Goal: Transaction & Acquisition: Purchase product/service

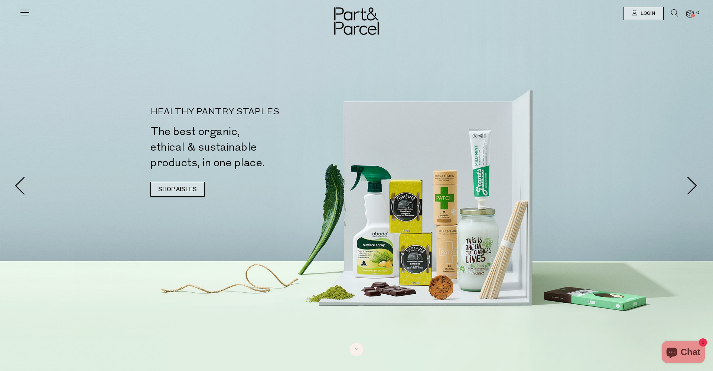
click at [169, 190] on link "SHOP AISLES" at bounding box center [177, 189] width 54 height 15
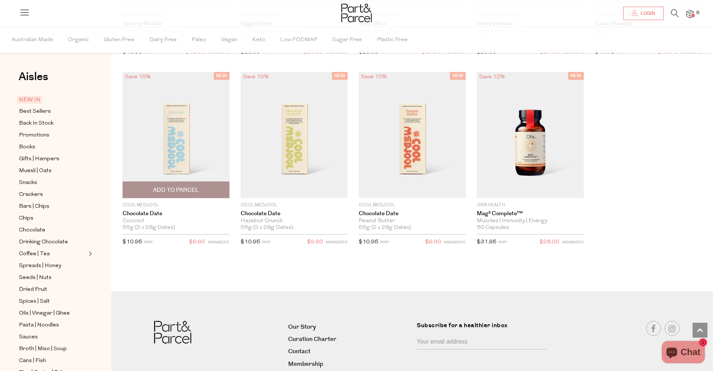
scroll to position [1004, 0]
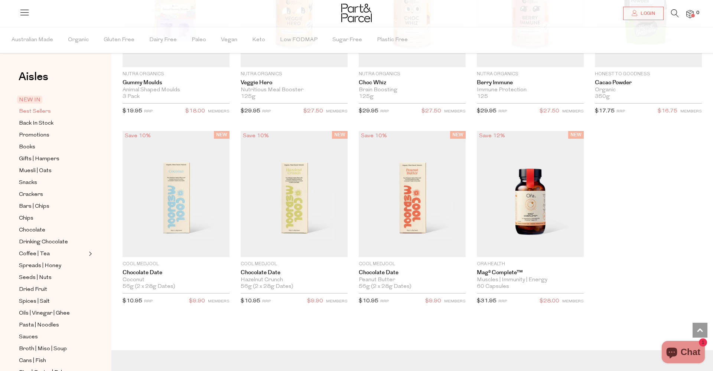
click at [39, 112] on span "Best Sellers" at bounding box center [35, 111] width 32 height 9
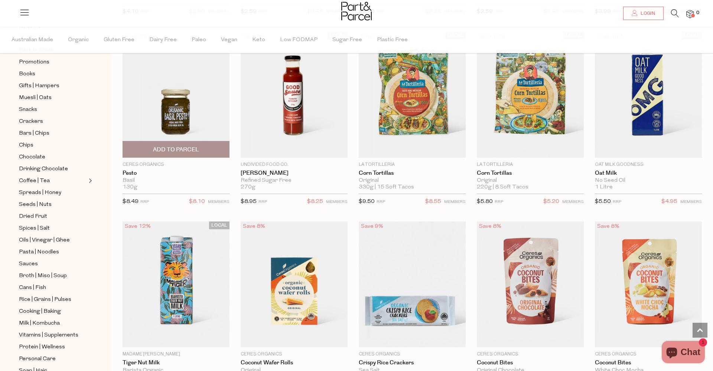
scroll to position [1036, 0]
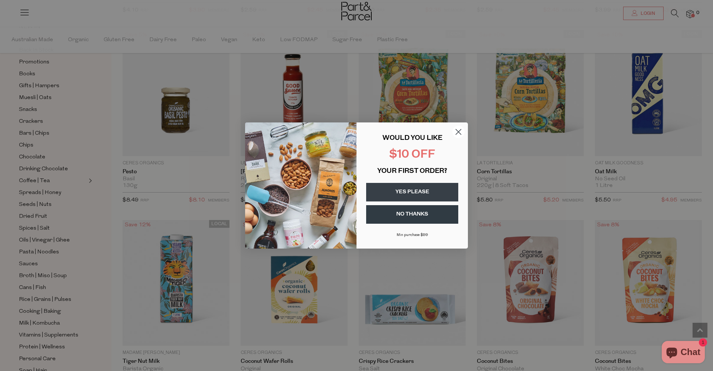
drag, startPoint x: 458, startPoint y: 135, endPoint x: 458, endPoint y: 139, distance: 3.8
click at [458, 135] on circle "Close dialog" at bounding box center [458, 132] width 12 height 12
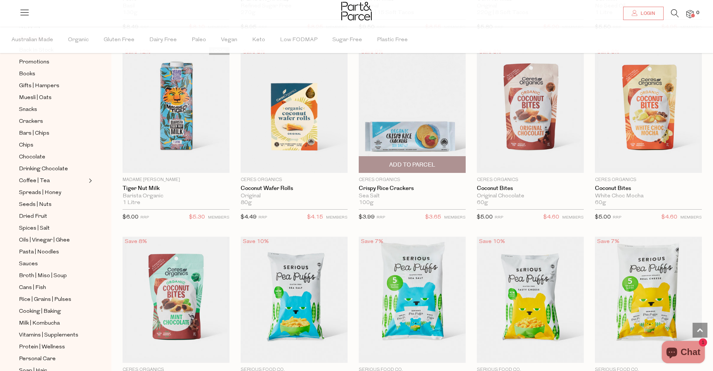
scroll to position [1210, 0]
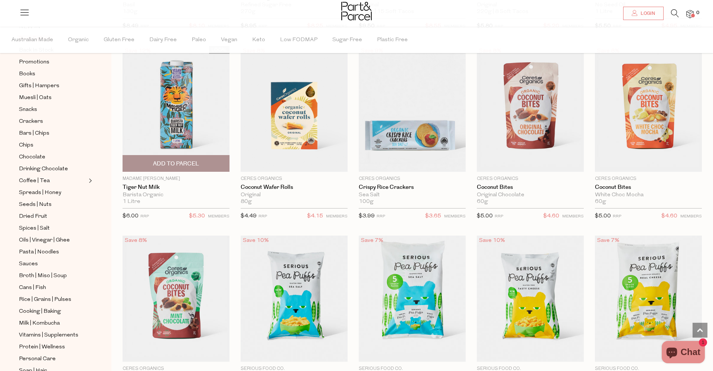
click at [162, 106] on img at bounding box center [176, 109] width 107 height 126
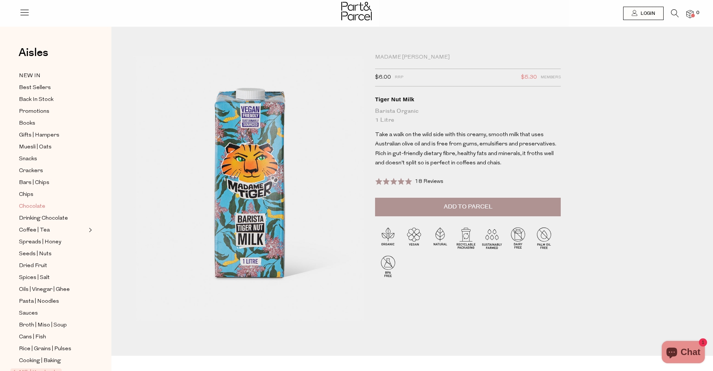
click at [35, 206] on span "Chocolate" at bounding box center [32, 206] width 26 height 9
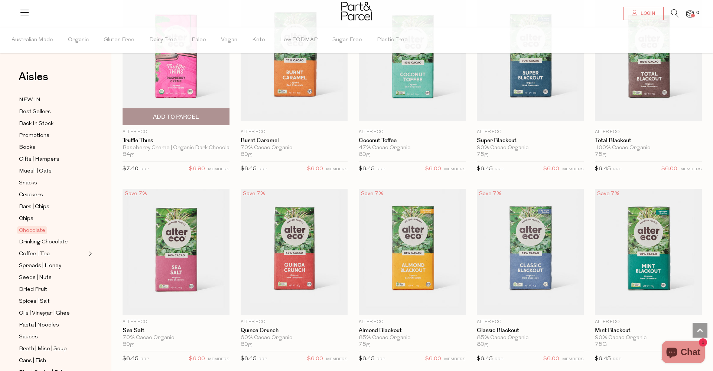
scroll to position [685, 0]
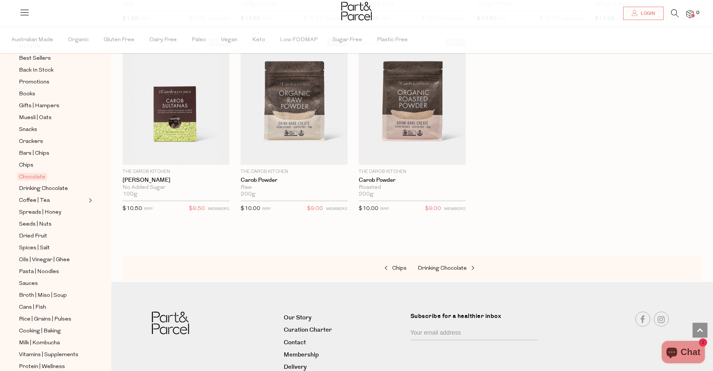
scroll to position [95, 0]
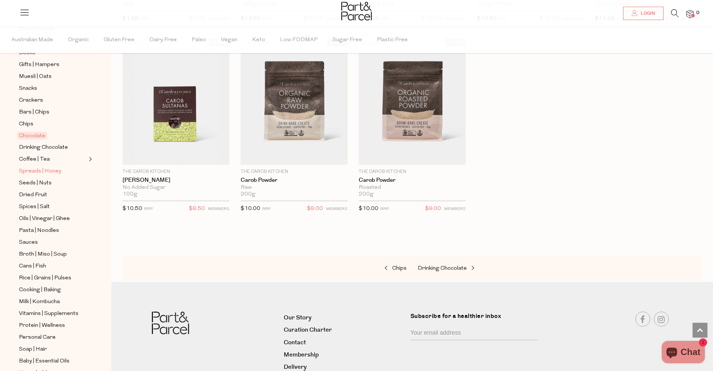
click at [33, 171] on span "Spreads | Honey" at bounding box center [40, 171] width 42 height 9
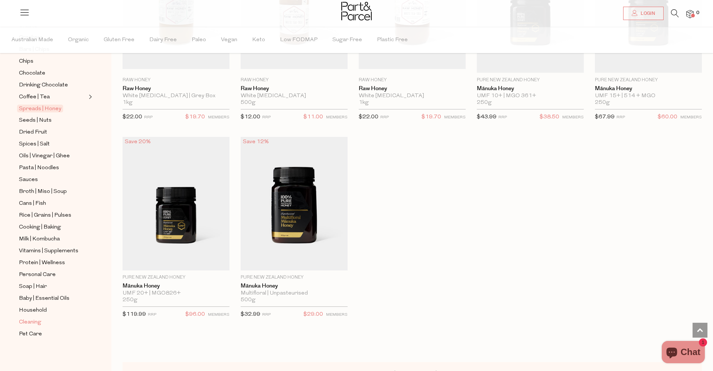
scroll to position [1679, 0]
click at [35, 322] on span "Cleaning" at bounding box center [30, 322] width 22 height 9
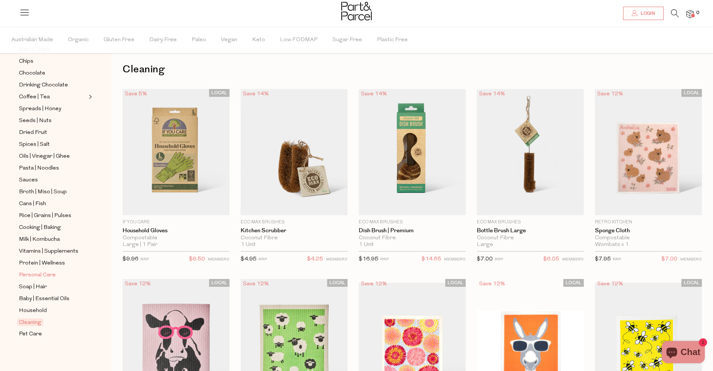
scroll to position [157, 0]
click at [46, 277] on span "Personal Care" at bounding box center [37, 275] width 37 height 9
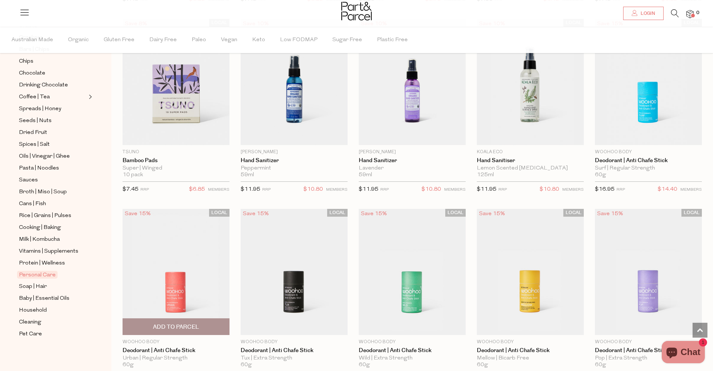
scroll to position [1598, 0]
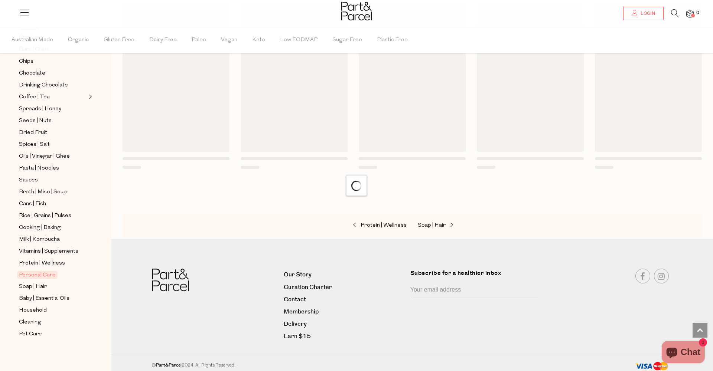
scroll to position [2362, 0]
click at [41, 284] on span "Soap | Hair" at bounding box center [33, 287] width 28 height 9
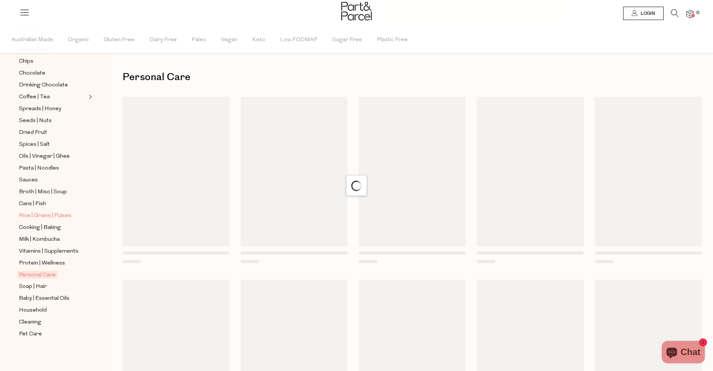
click at [43, 216] on span "Rice | Grains | Pulses" at bounding box center [45, 216] width 52 height 9
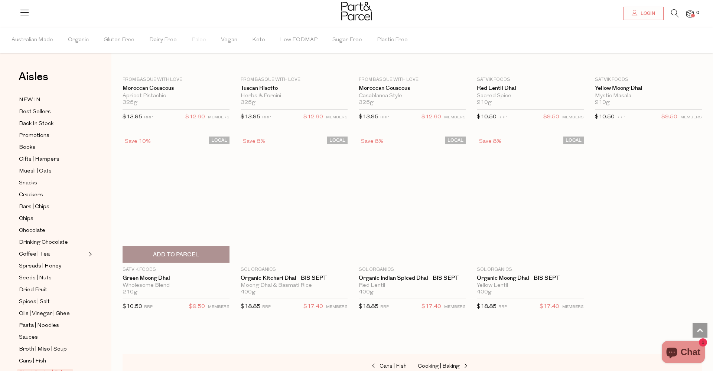
scroll to position [1307, 0]
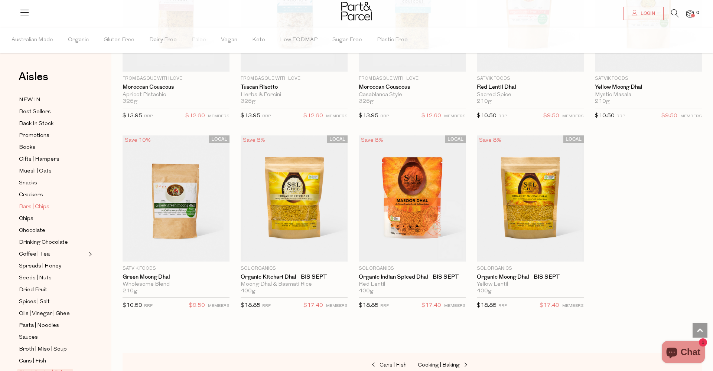
click at [39, 206] on span "Bars | Chips" at bounding box center [34, 207] width 30 height 9
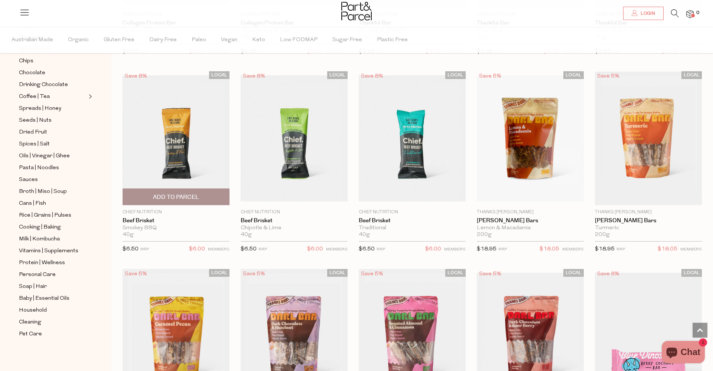
scroll to position [812, 0]
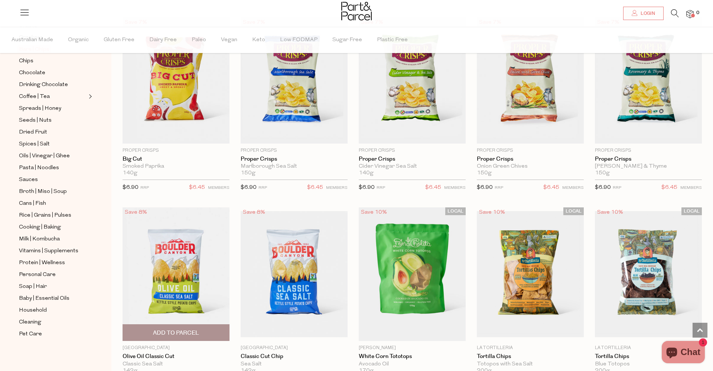
scroll to position [2328, 0]
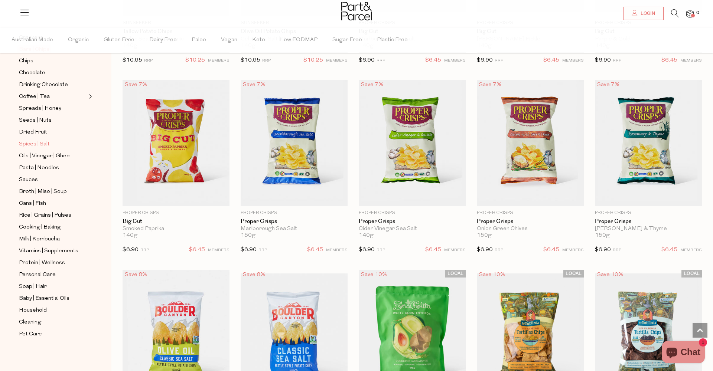
click at [35, 143] on span "Spices | Salt" at bounding box center [34, 144] width 31 height 9
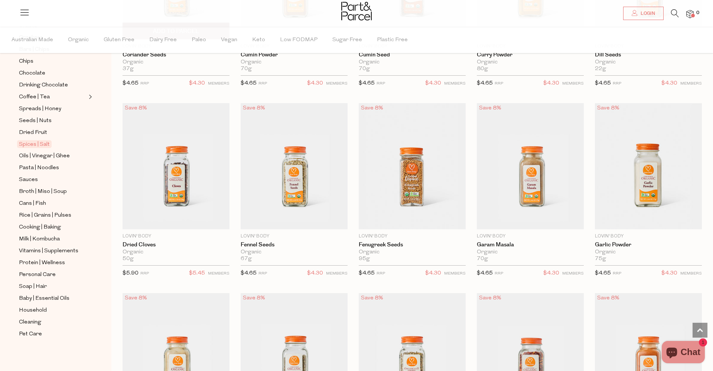
scroll to position [1604, 0]
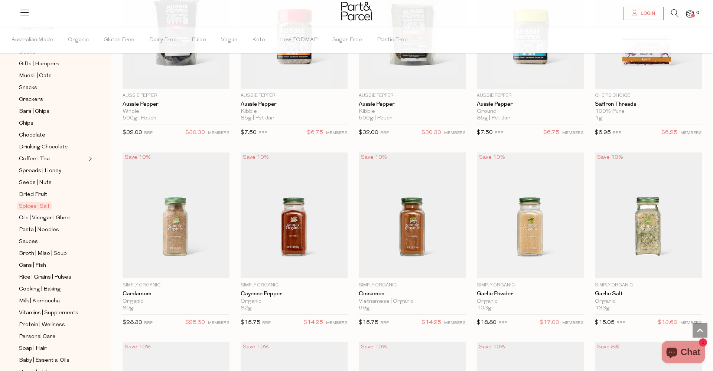
scroll to position [708, 0]
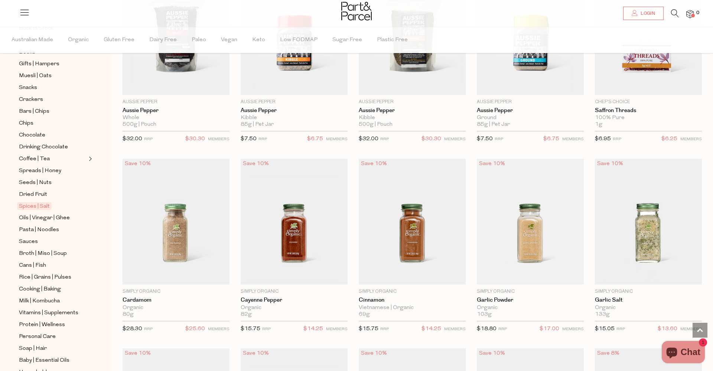
click at [27, 12] on icon at bounding box center [24, 12] width 10 height 10
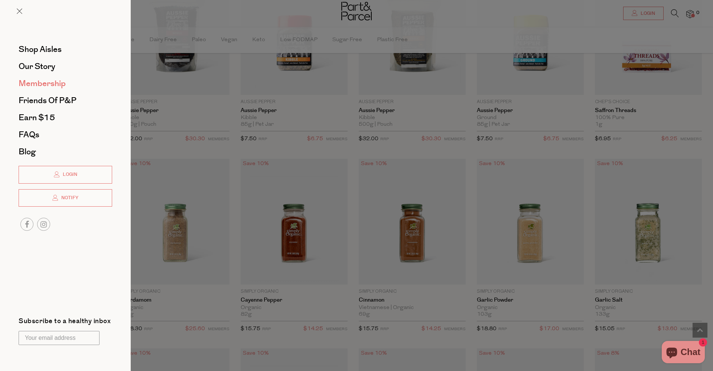
click at [40, 85] on span "Membership" at bounding box center [42, 84] width 47 height 12
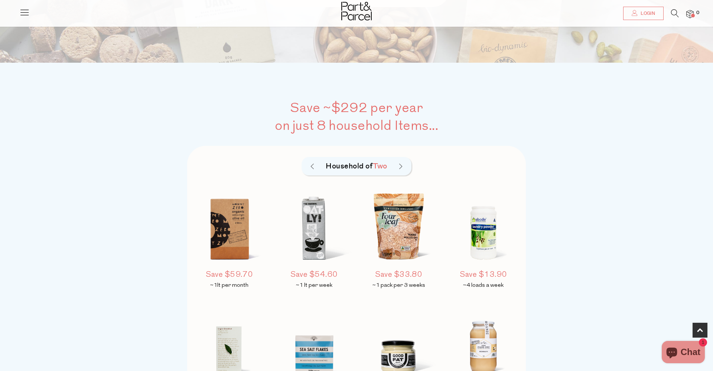
scroll to position [461, 0]
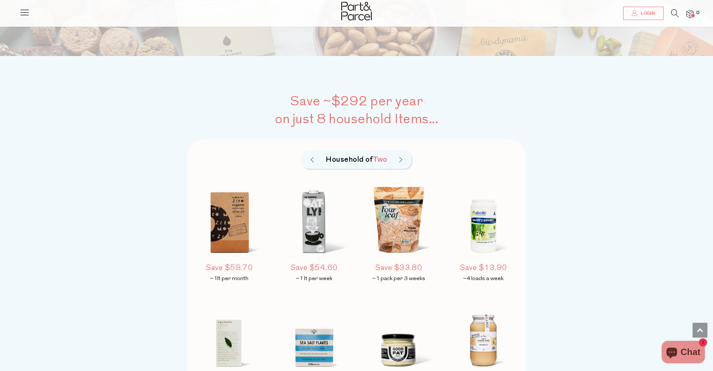
click at [26, 8] on icon at bounding box center [24, 12] width 10 height 10
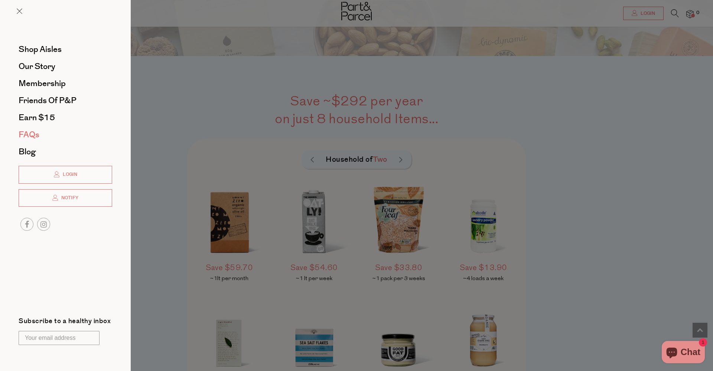
click at [33, 137] on span "FAQs" at bounding box center [29, 135] width 21 height 12
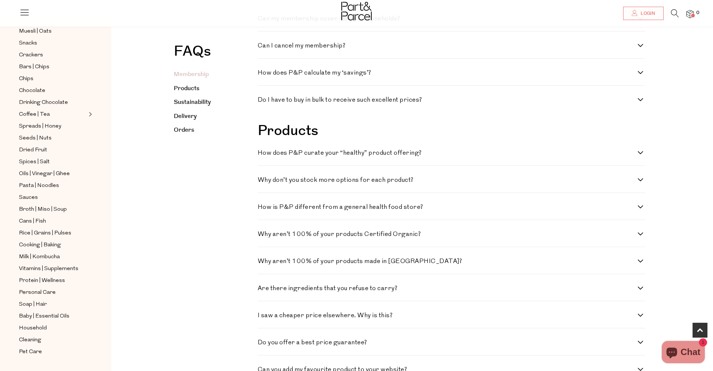
scroll to position [387, 0]
click at [374, 50] on div "Can I cancel my membership? Absolutely. You can cancel anytime via your account…" at bounding box center [451, 44] width 387 height 27
click at [324, 44] on h4 "Can I cancel my membership?" at bounding box center [448, 45] width 380 height 6
click at [263, 44] on membership\? "Can I cancel my membership?" at bounding box center [260, 44] width 5 height 5
checkbox membership\? "true"
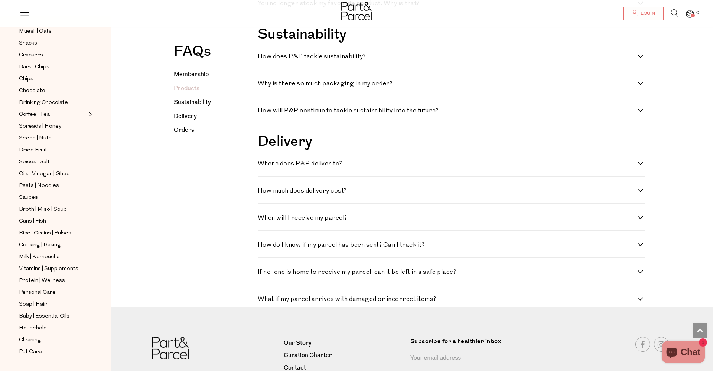
scroll to position [888, 0]
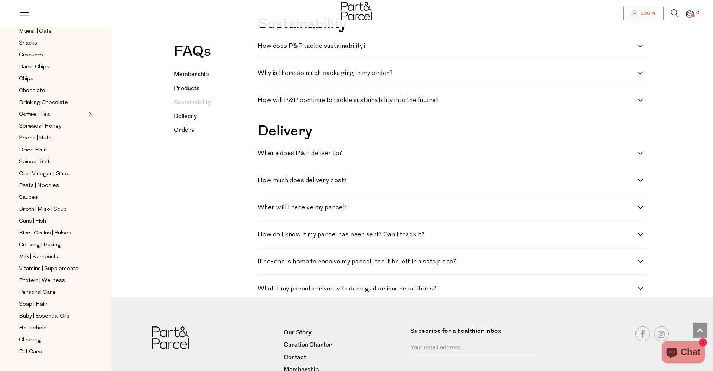
click at [342, 154] on h4 "Where does P&P deliver to?" at bounding box center [448, 153] width 380 height 6
click at [263, 154] on to\? "Where does P&P deliver to?" at bounding box center [260, 152] width 5 height 5
checkbox to\? "true"
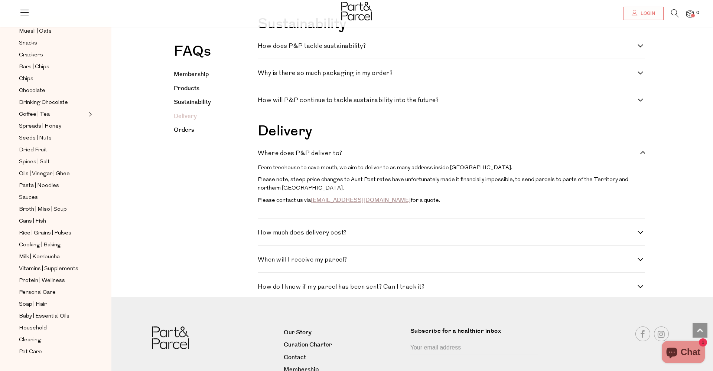
scroll to position [944, 0]
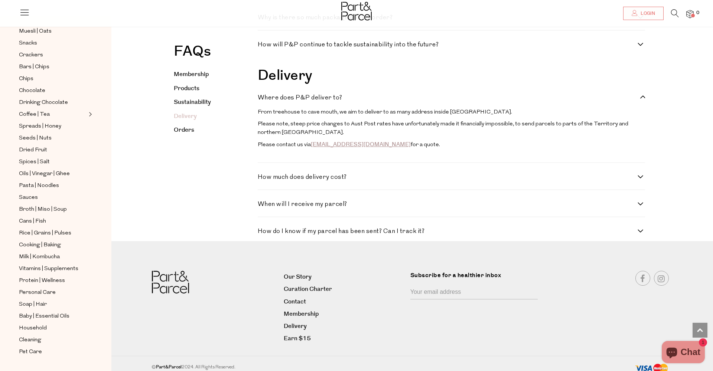
click at [367, 174] on h4 "How much does delivery cost?" at bounding box center [448, 177] width 380 height 6
click at [263, 174] on cost\? "How much does delivery cost?" at bounding box center [260, 176] width 5 height 5
checkbox cost\? "true"
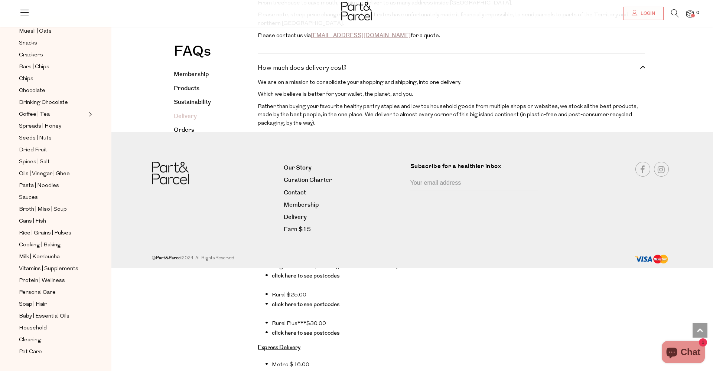
scroll to position [1045, 0]
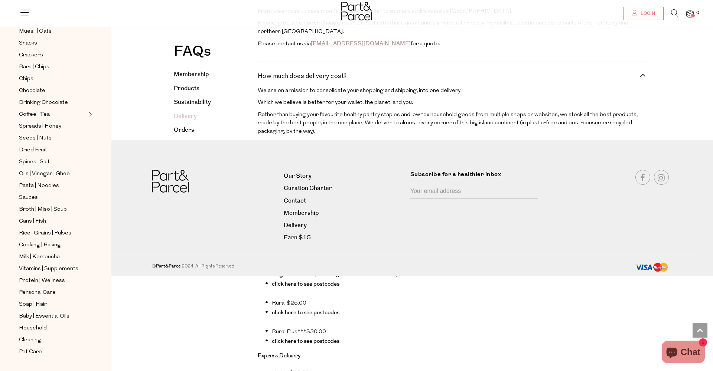
click at [619, 91] on p "We are on a mission to consolidate your shopping and shipping, into one deliver…" at bounding box center [451, 91] width 387 height 9
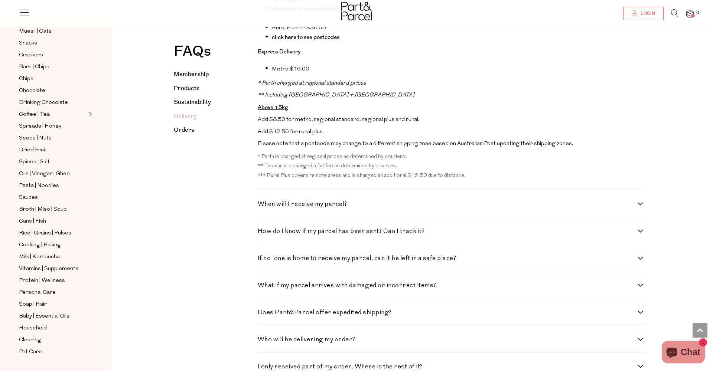
scroll to position [1404, 0]
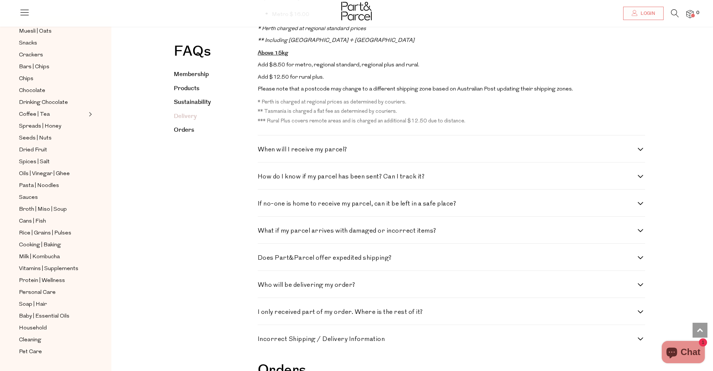
click at [529, 137] on div "When will I receive my parcel? Currently, we send orders out within 24 hours of…" at bounding box center [451, 149] width 387 height 27
click at [410, 141] on div "When will I receive my parcel? Currently, we send orders out within 24 hours of…" at bounding box center [451, 149] width 387 height 27
click at [333, 149] on div "When will I receive my parcel? Currently, we send orders out within 24 hours of…" at bounding box center [451, 149] width 387 height 27
click at [639, 147] on label "When will I receive my parcel?" at bounding box center [451, 150] width 387 height 6
click at [263, 147] on parcel\? "When will I receive my parcel?" at bounding box center [260, 149] width 5 height 5
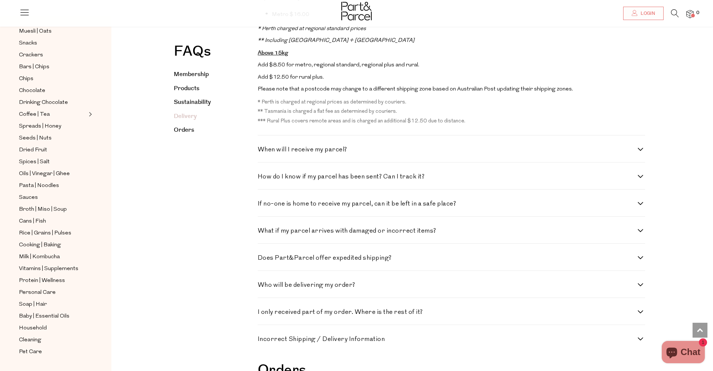
checkbox parcel\? "true"
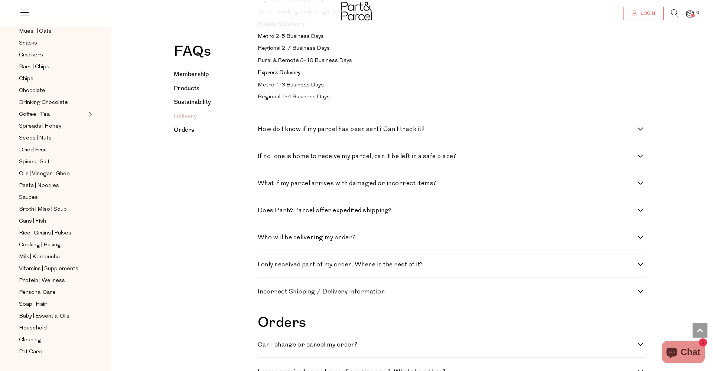
scroll to position [1589, 0]
click at [639, 153] on label "If no-one is home to receive my parcel, can it be left in a safe place?" at bounding box center [451, 156] width 387 height 6
click at [263, 153] on place\? "If no-one is home to receive my parcel, can it be left in a safe place?" at bounding box center [260, 155] width 5 height 5
checkbox place\? "true"
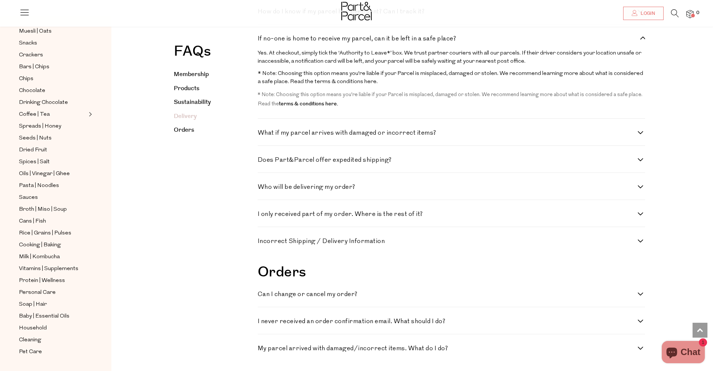
scroll to position [1715, 0]
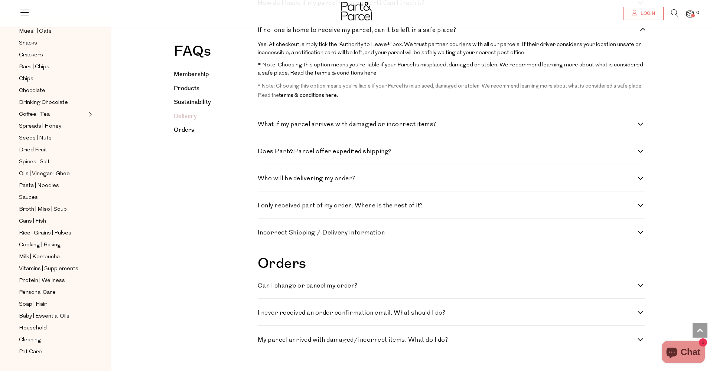
click at [640, 121] on label "What if my parcel arrives with damaged or incorrect items?" at bounding box center [451, 124] width 387 height 6
click at [263, 121] on items\? "What if my parcel arrives with damaged or incorrect items?" at bounding box center [260, 123] width 5 height 5
checkbox items\? "true"
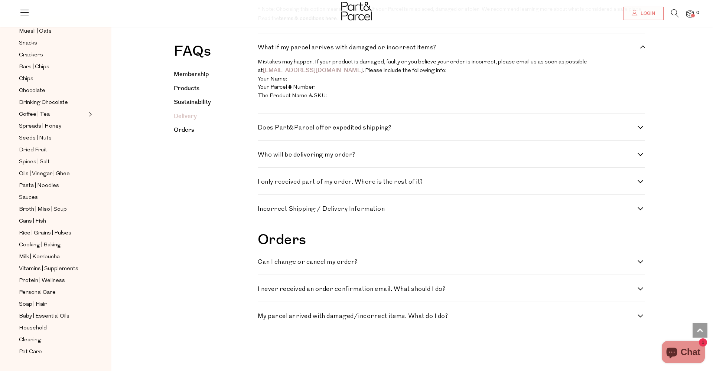
scroll to position [1792, 0]
click at [636, 167] on div "I only received part of my order. Where is the rest of it? Larger orders may co…" at bounding box center [451, 180] width 387 height 27
click at [640, 152] on label "Who will be delivering my order?" at bounding box center [451, 155] width 387 height 6
click at [263, 152] on order\? "Who will be delivering my order?" at bounding box center [260, 154] width 5 height 5
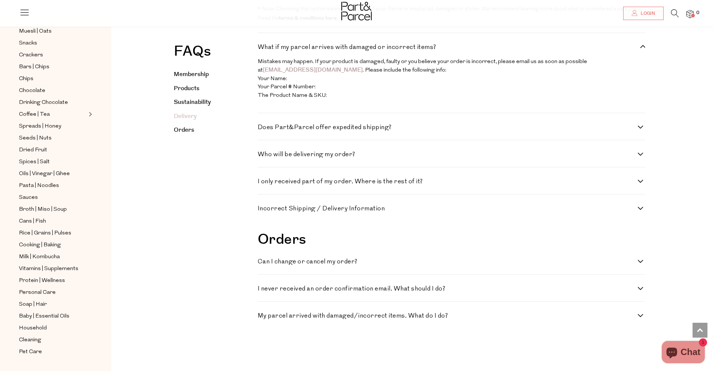
checkbox order\? "true"
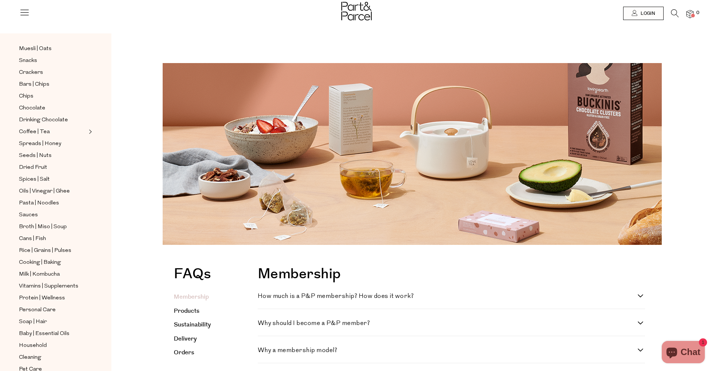
scroll to position [0, 0]
click at [691, 16] on img at bounding box center [689, 14] width 7 height 9
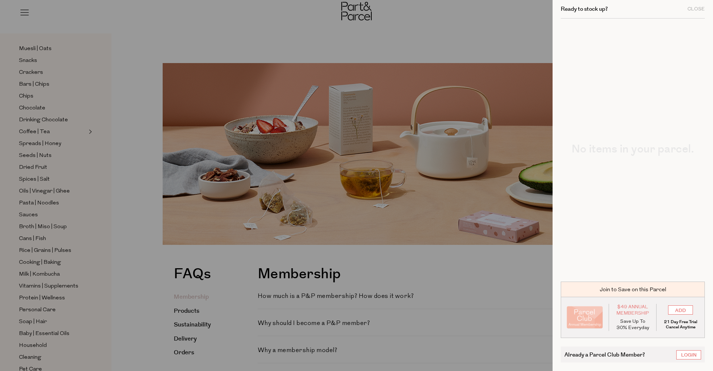
click at [59, 61] on div at bounding box center [356, 185] width 713 height 371
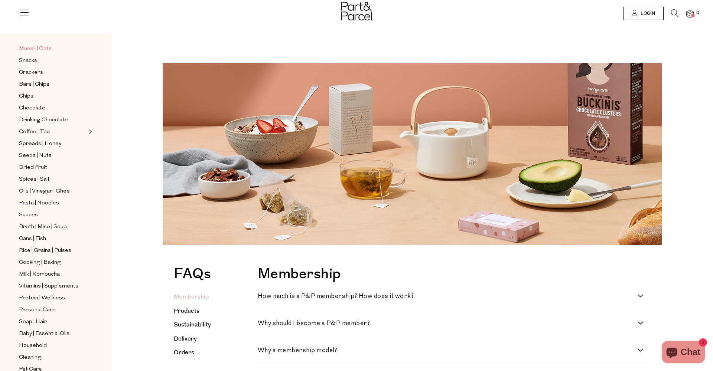
click at [46, 48] on span "Muesli | Oats" at bounding box center [35, 49] width 33 height 9
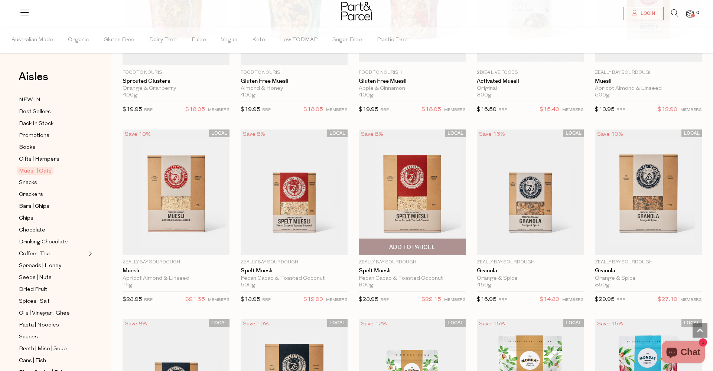
scroll to position [785, 0]
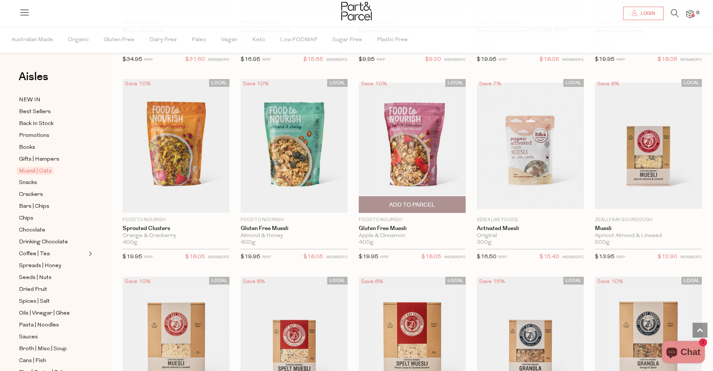
click at [400, 146] on img at bounding box center [412, 146] width 107 height 126
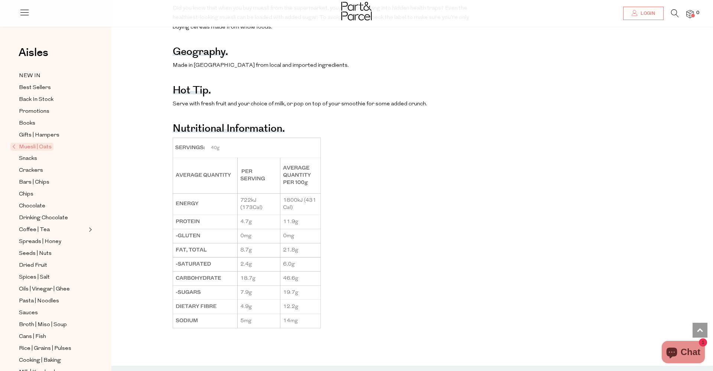
scroll to position [488, 0]
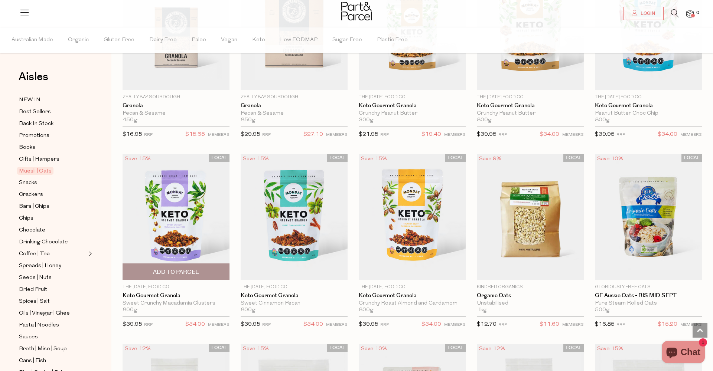
scroll to position [1293, 0]
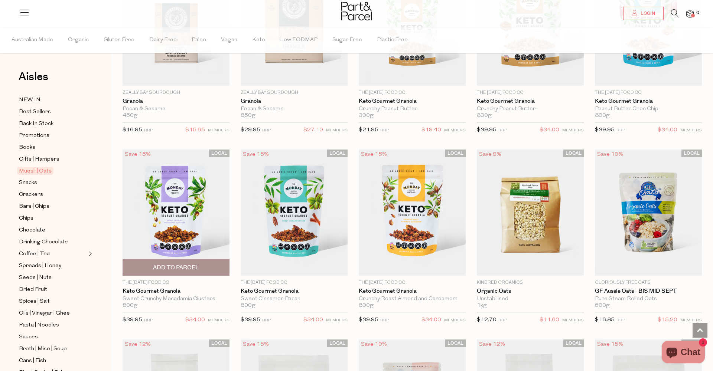
click at [180, 201] on img at bounding box center [176, 213] width 107 height 126
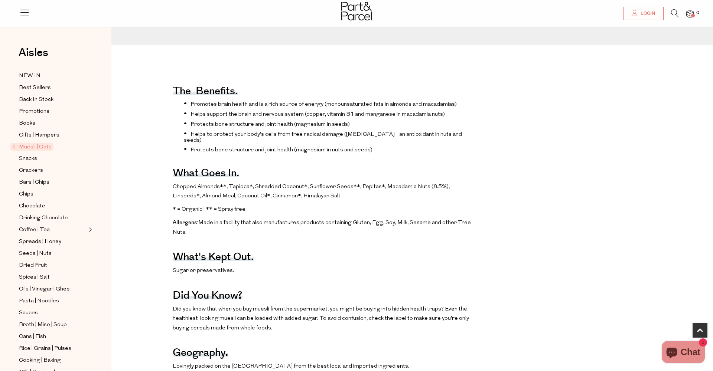
scroll to position [311, 0]
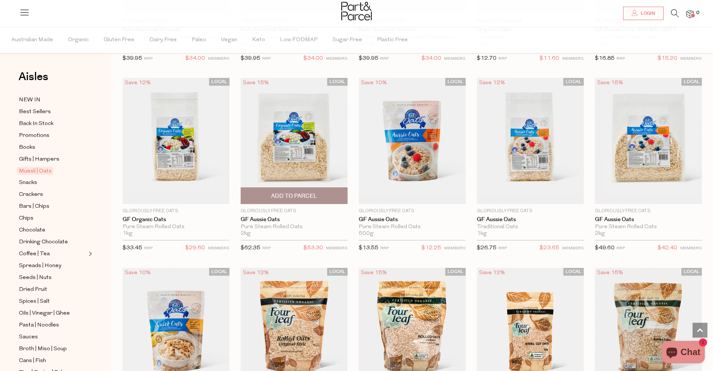
scroll to position [1555, 0]
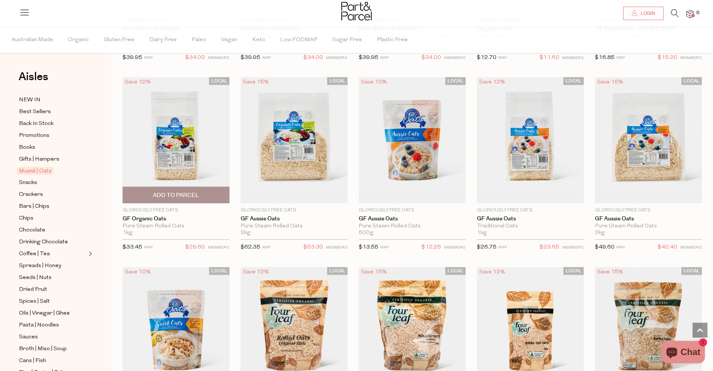
click at [176, 192] on span "Add To Parcel" at bounding box center [176, 196] width 46 height 8
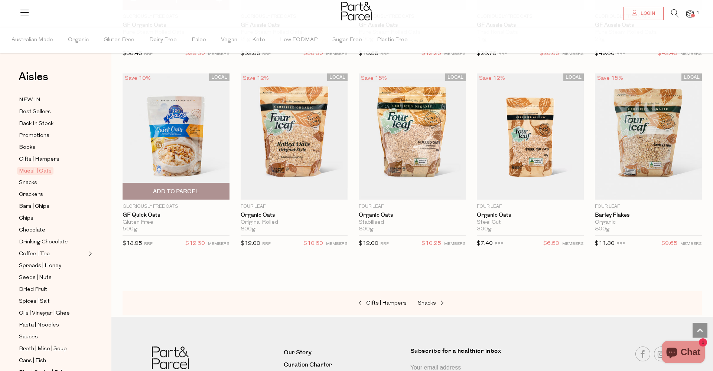
scroll to position [1681, 0]
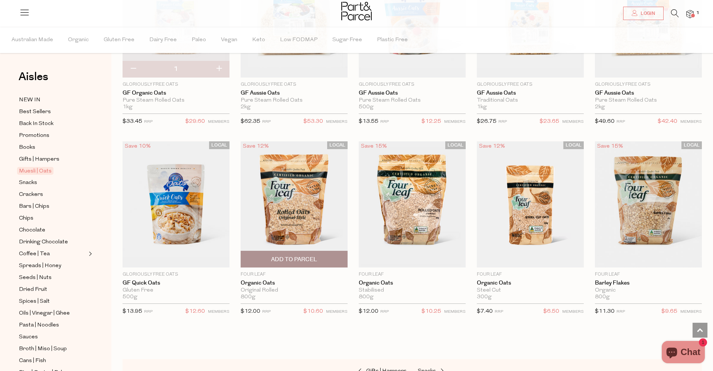
click at [278, 236] on img at bounding box center [294, 204] width 107 height 126
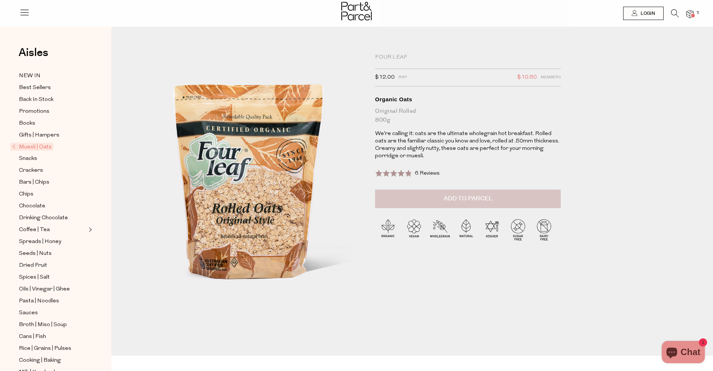
click at [428, 200] on button "Add to Parcel" at bounding box center [468, 199] width 186 height 19
click at [33, 161] on span "Snacks" at bounding box center [28, 158] width 18 height 9
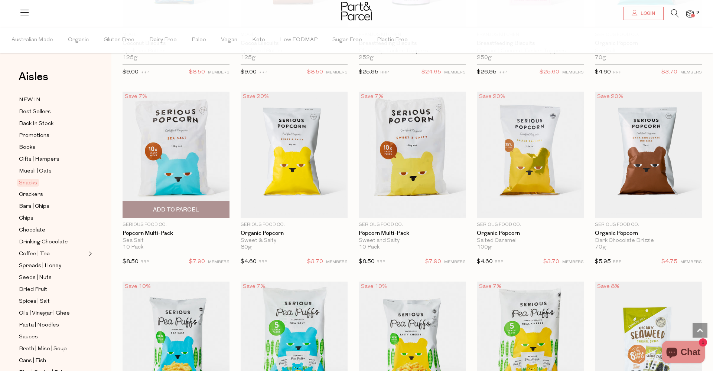
scroll to position [1546, 0]
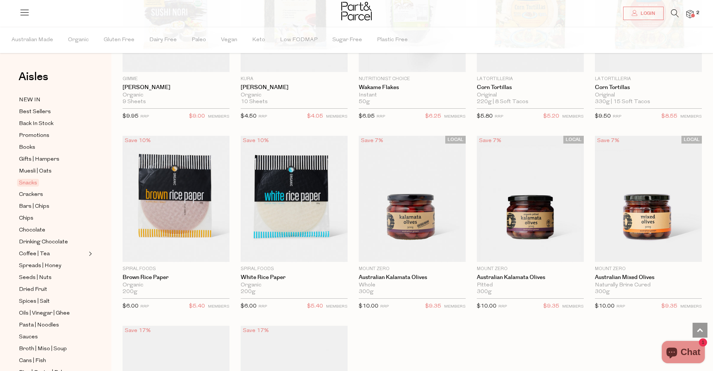
scroll to position [2225, 0]
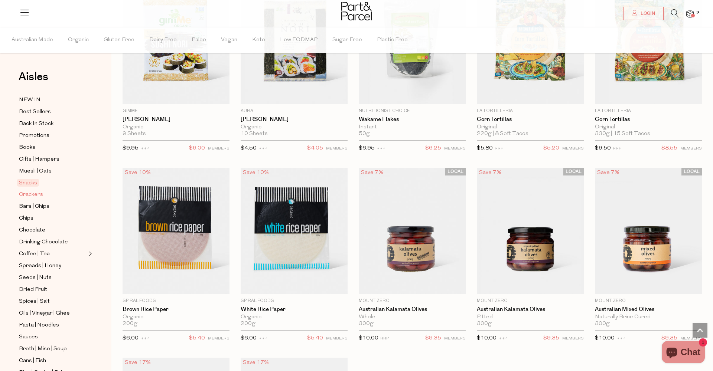
click at [34, 195] on span "Crackers" at bounding box center [31, 195] width 24 height 9
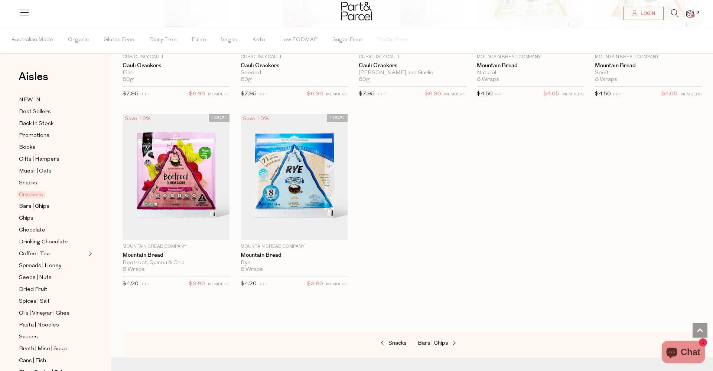
scroll to position [1262, 0]
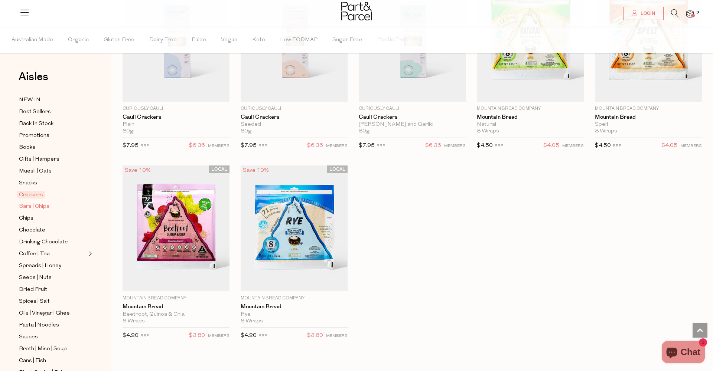
click at [33, 204] on span "Bars | Chips" at bounding box center [34, 206] width 30 height 9
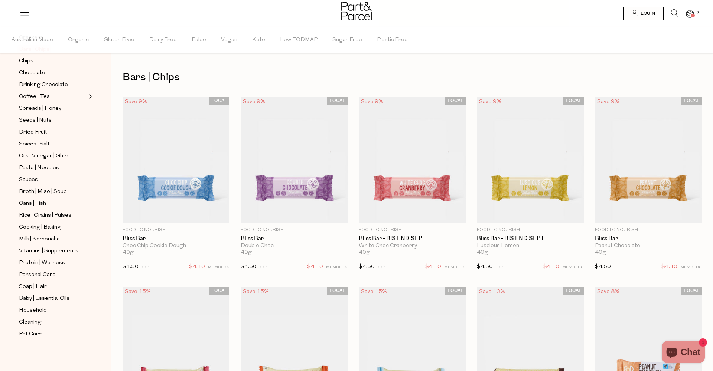
scroll to position [157, 0]
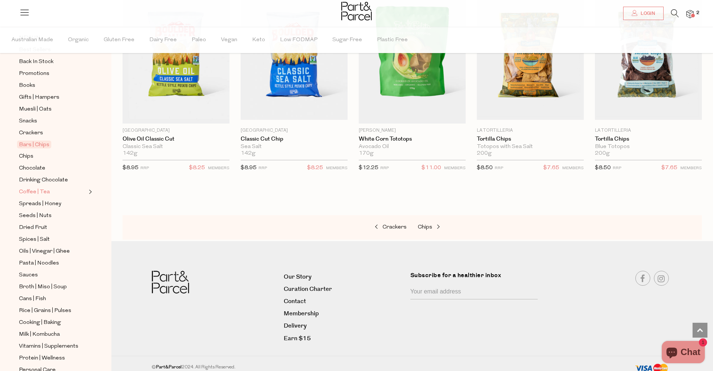
scroll to position [61, 0]
click at [32, 168] on span "Chocolate" at bounding box center [32, 169] width 26 height 9
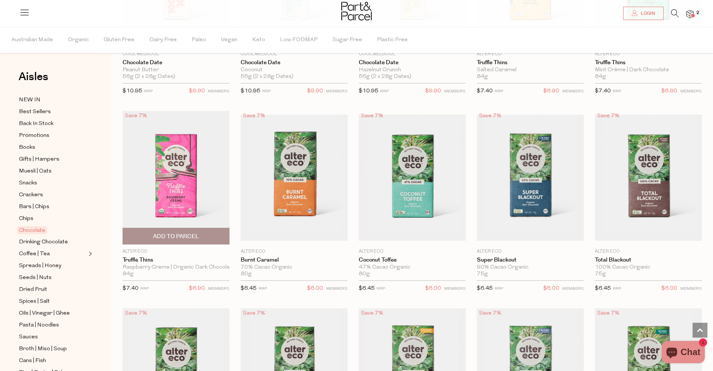
scroll to position [566, 0]
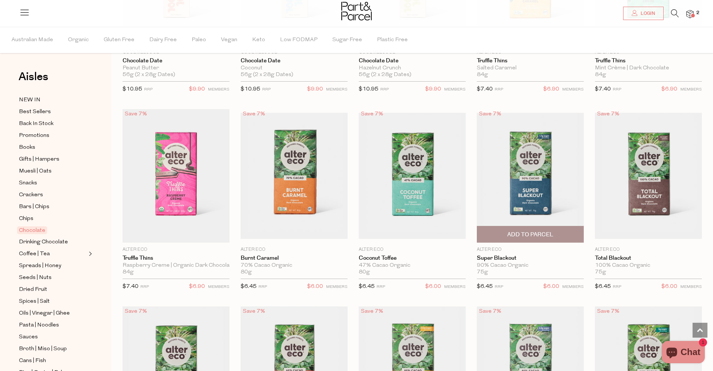
click at [513, 236] on span "Add To Parcel" at bounding box center [530, 235] width 46 height 8
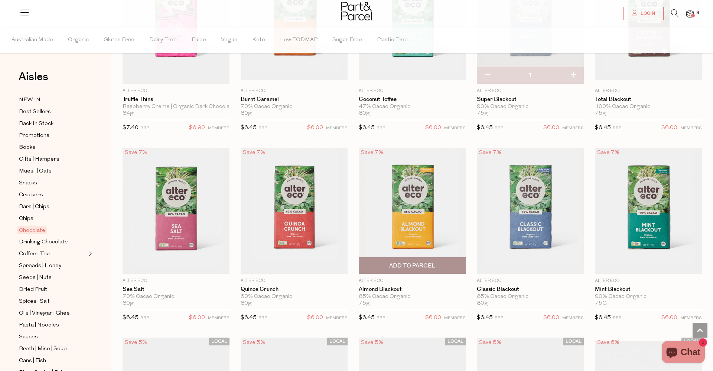
scroll to position [726, 0]
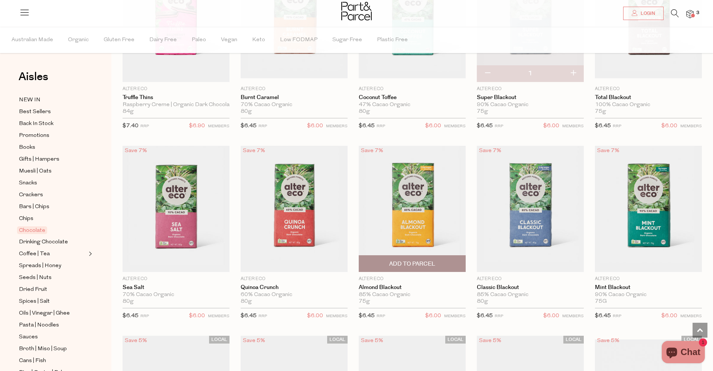
click at [414, 262] on span "Add To Parcel" at bounding box center [412, 264] width 46 height 8
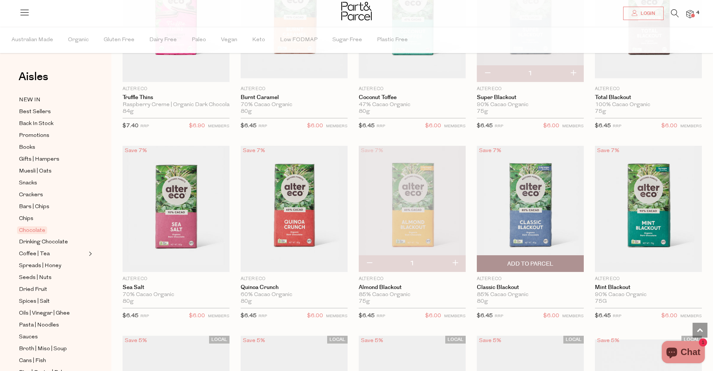
click at [540, 263] on span "Add To Parcel" at bounding box center [530, 264] width 46 height 8
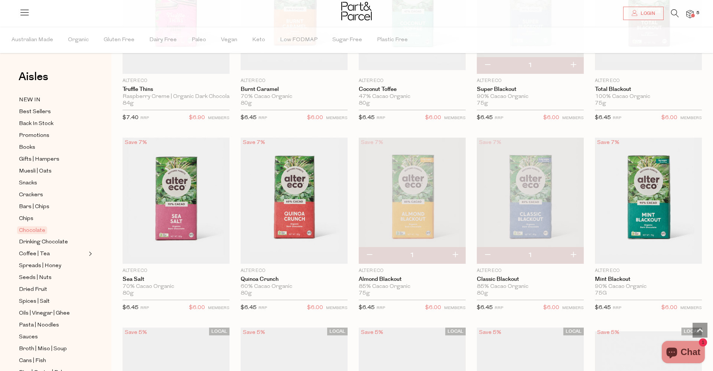
scroll to position [751, 0]
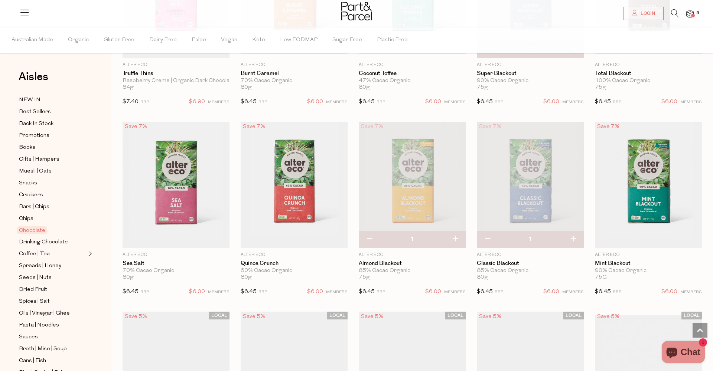
click at [573, 238] on button "button" at bounding box center [573, 239] width 21 height 16
type input "2"
click at [197, 237] on span "Add To Parcel" at bounding box center [176, 240] width 46 height 8
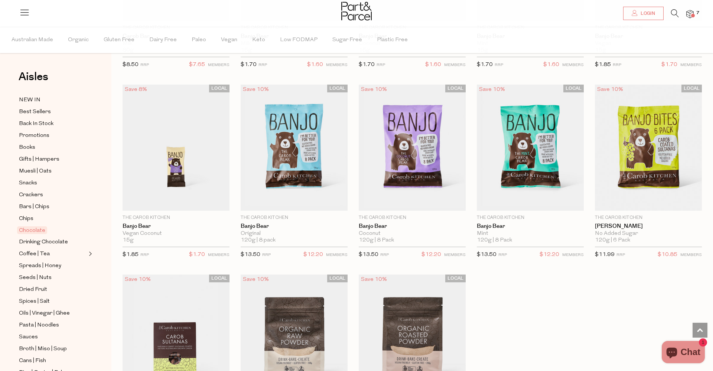
scroll to position [2038, 0]
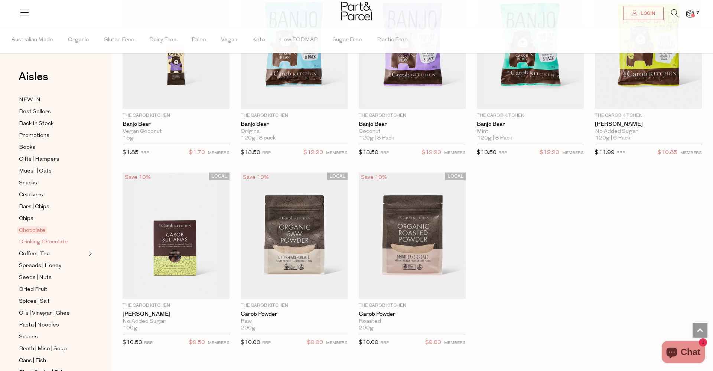
click at [29, 244] on span "Drinking Chocolate" at bounding box center [43, 242] width 49 height 9
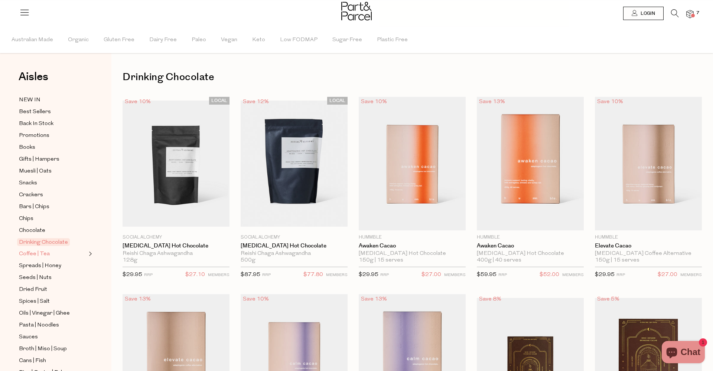
click at [32, 256] on span "Coffee | Tea" at bounding box center [34, 254] width 31 height 9
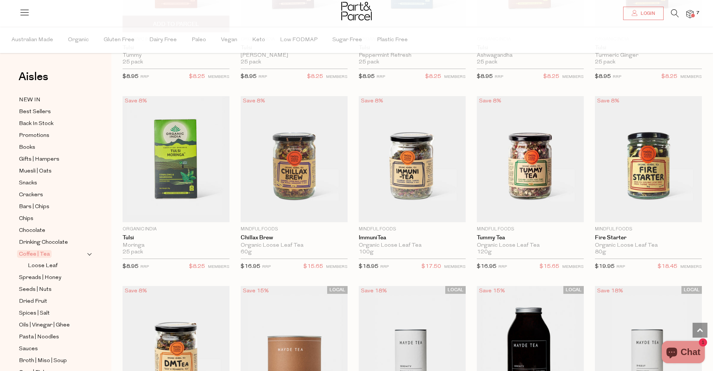
scroll to position [1187, 0]
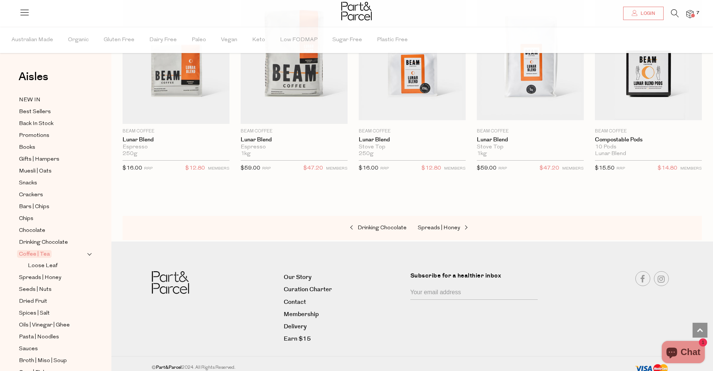
scroll to position [3405, 0]
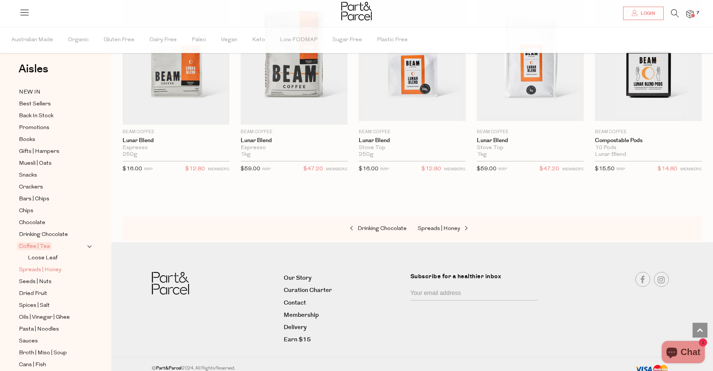
click at [47, 266] on span "Spreads | Honey" at bounding box center [40, 270] width 42 height 9
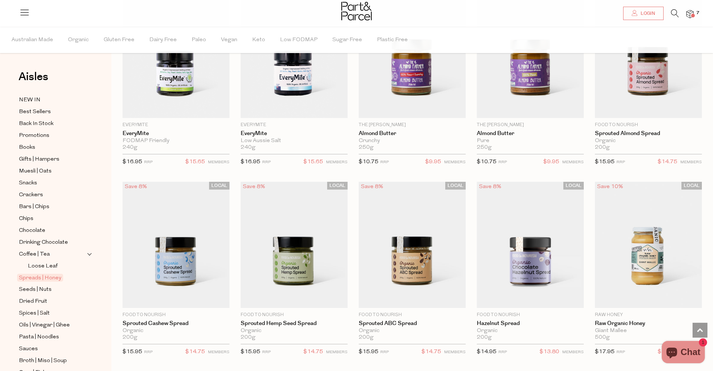
scroll to position [946, 0]
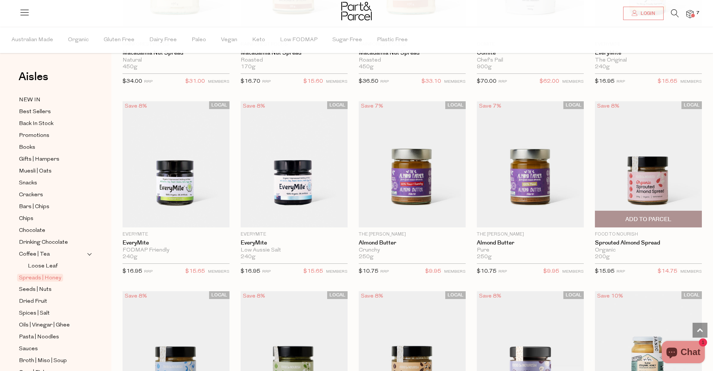
click at [662, 216] on span "Add To Parcel" at bounding box center [648, 220] width 46 height 8
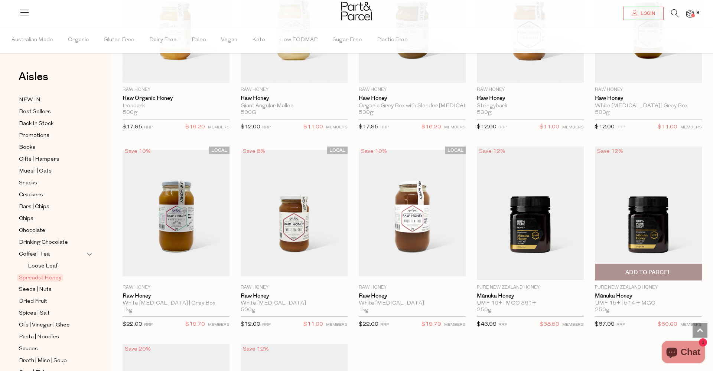
scroll to position [1541, 0]
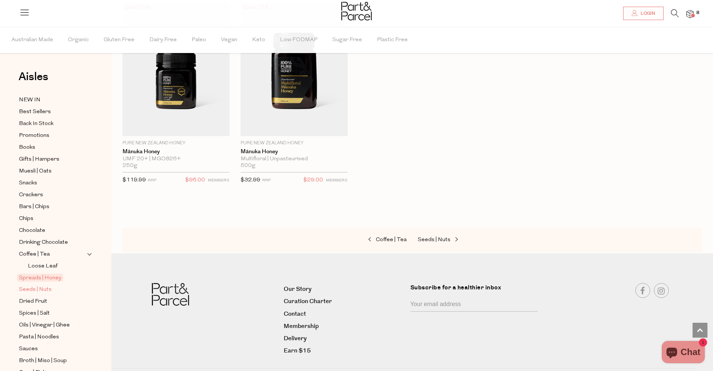
click at [26, 290] on span "Seeds | Nuts" at bounding box center [35, 290] width 33 height 9
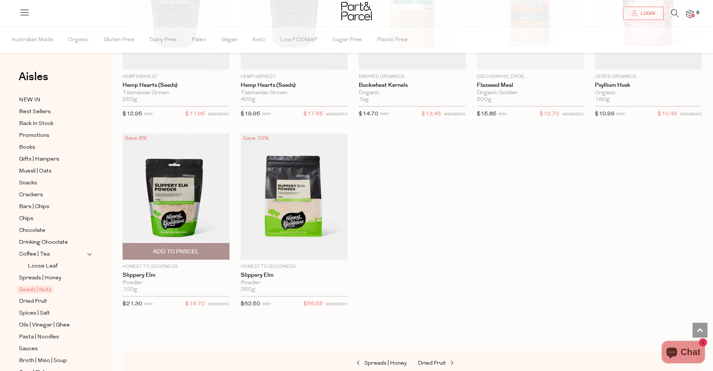
scroll to position [1675, 0]
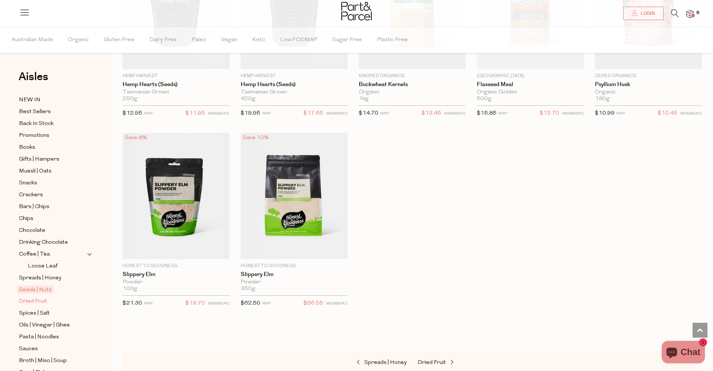
click at [25, 303] on span "Dried Fruit" at bounding box center [33, 301] width 28 height 9
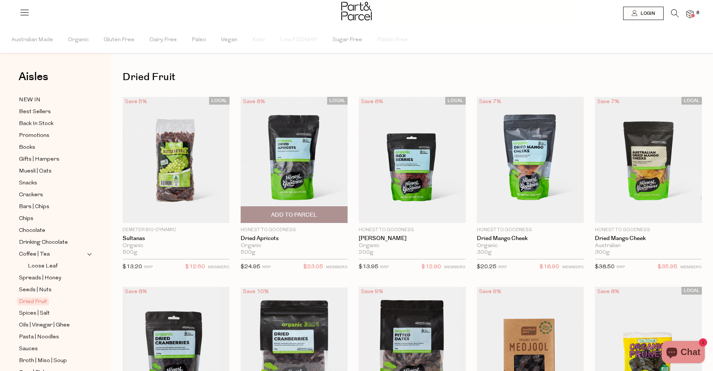
click at [296, 212] on span "Add To Parcel" at bounding box center [294, 215] width 46 height 8
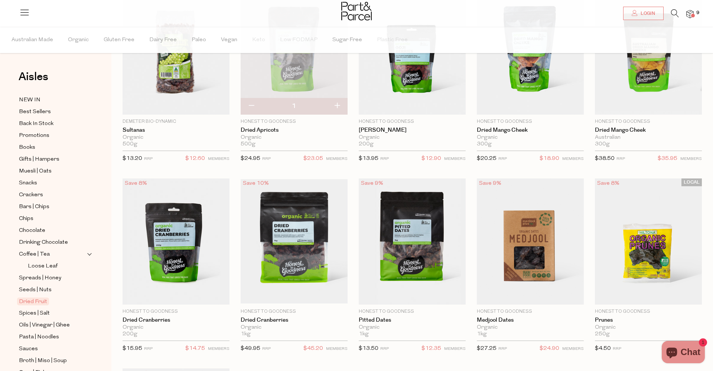
scroll to position [7, 0]
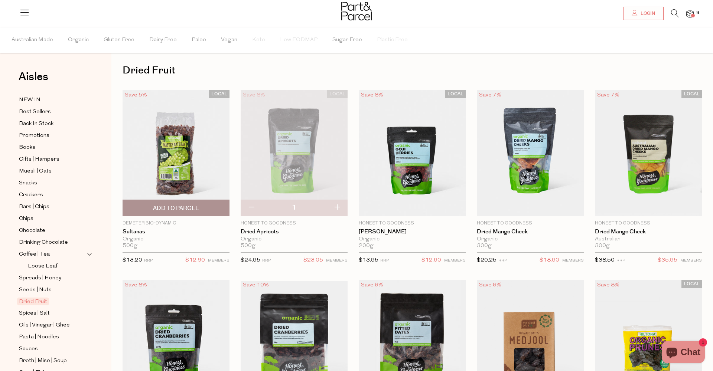
click at [187, 209] on span "Add To Parcel" at bounding box center [176, 209] width 46 height 8
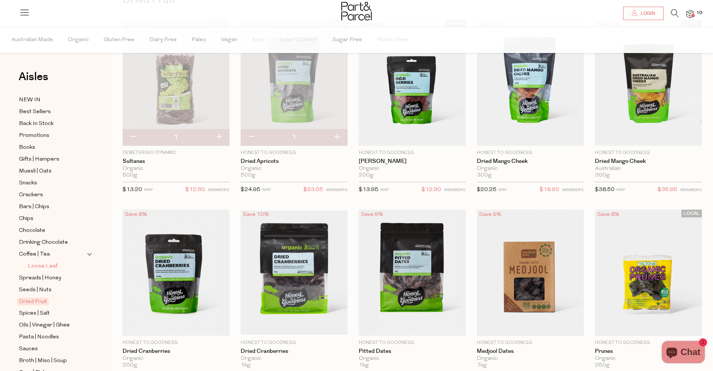
scroll to position [79, 0]
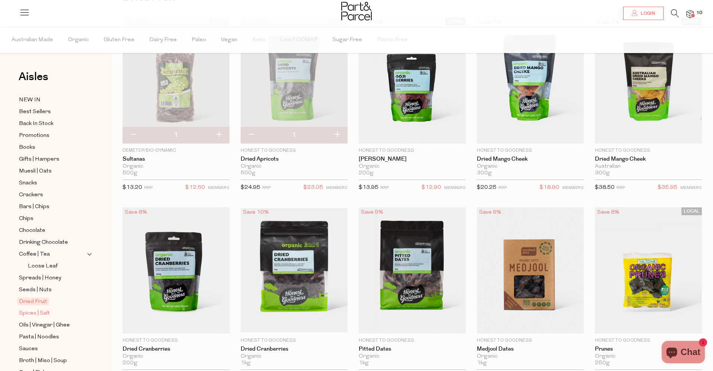
click at [45, 311] on span "Spices | Salt" at bounding box center [34, 313] width 31 height 9
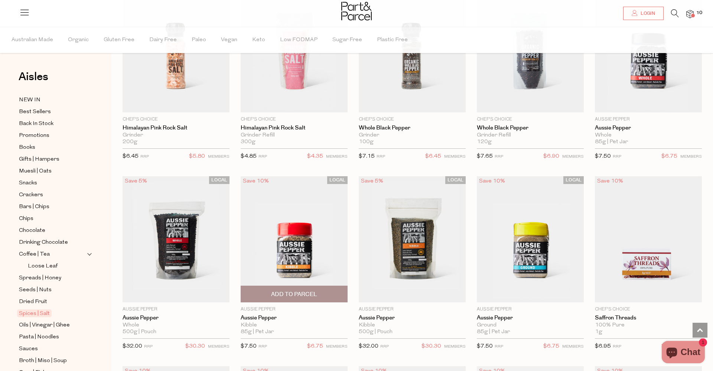
scroll to position [501, 0]
click at [279, 258] on img at bounding box center [294, 239] width 107 height 126
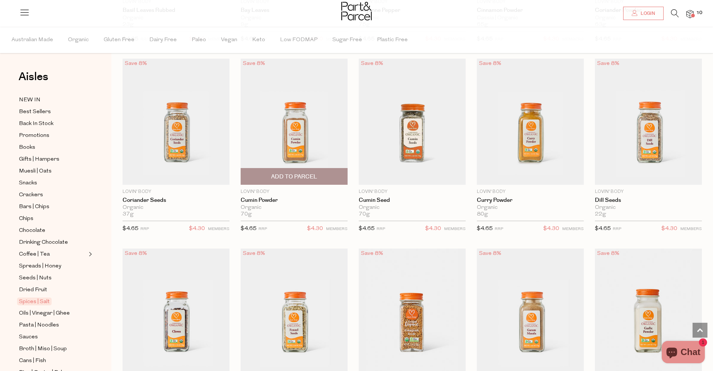
scroll to position [1397, 0]
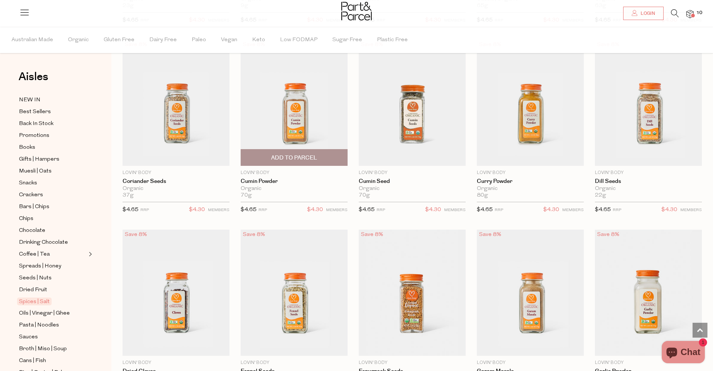
click at [295, 155] on span "Add To Parcel" at bounding box center [294, 158] width 46 height 8
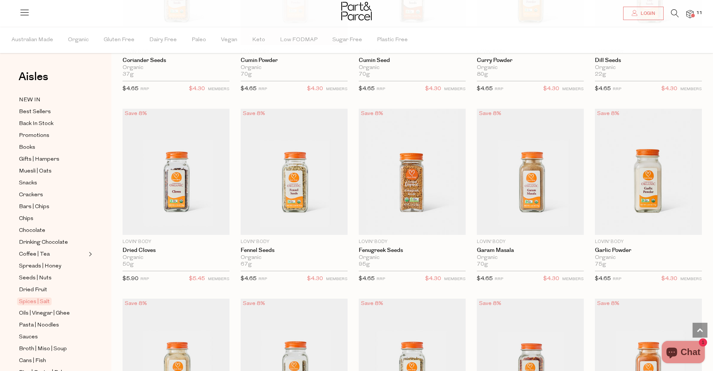
scroll to position [1564, 0]
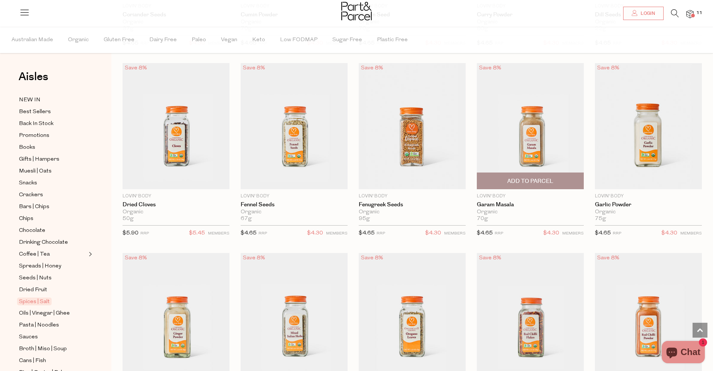
click at [543, 178] on span "Add To Parcel" at bounding box center [530, 182] width 46 height 8
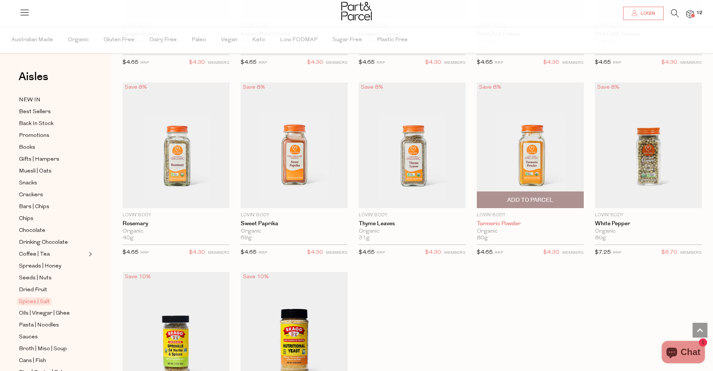
scroll to position [1980, 0]
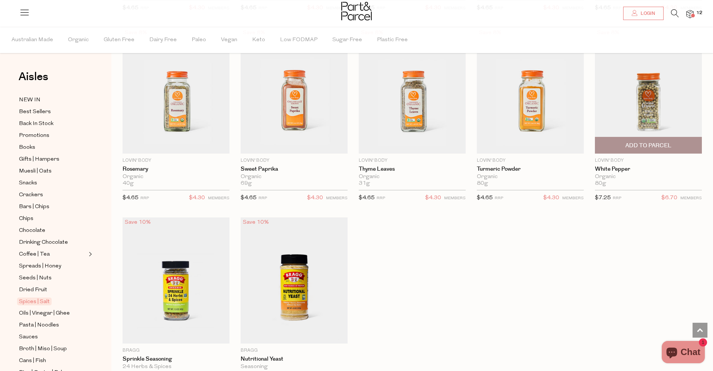
click at [641, 142] on span "Add To Parcel" at bounding box center [648, 146] width 46 height 8
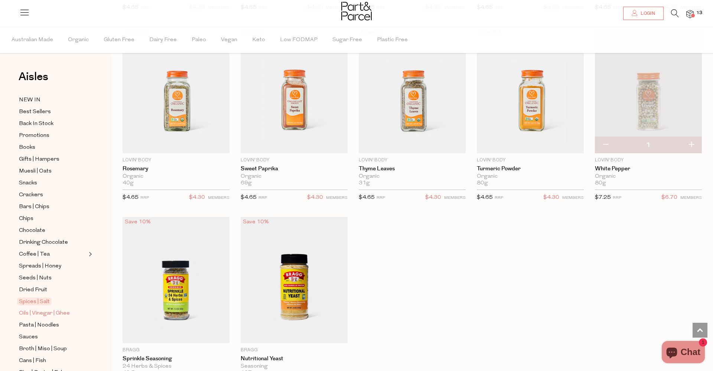
click at [60, 314] on span "Oils | Vinegar | Ghee" at bounding box center [44, 313] width 51 height 9
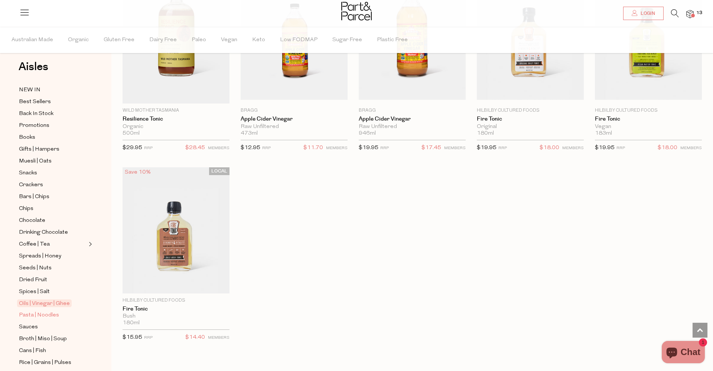
scroll to position [9, 0]
click at [38, 318] on span "Pasta | Noodles" at bounding box center [39, 316] width 40 height 9
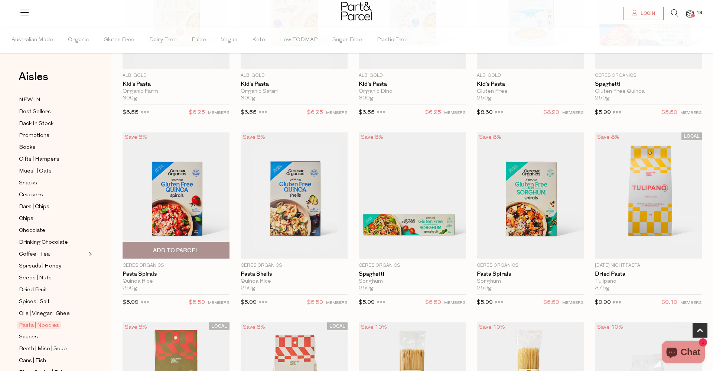
scroll to position [161, 0]
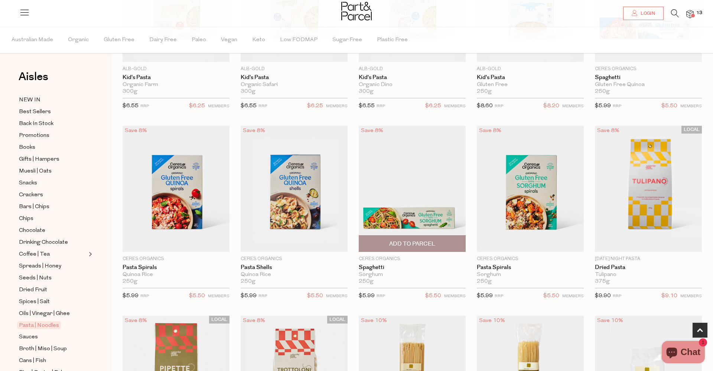
click at [406, 243] on span "Add To Parcel" at bounding box center [412, 244] width 46 height 8
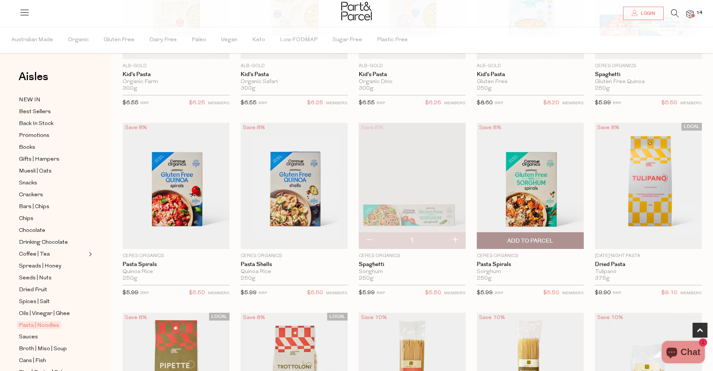
scroll to position [165, 0]
click at [531, 242] on span "Add To Parcel" at bounding box center [530, 241] width 46 height 8
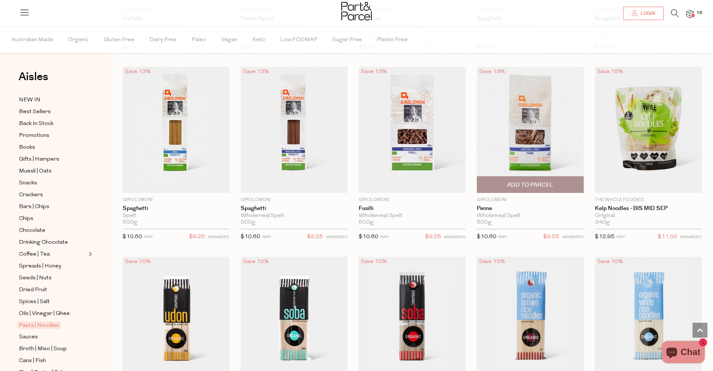
scroll to position [1179, 0]
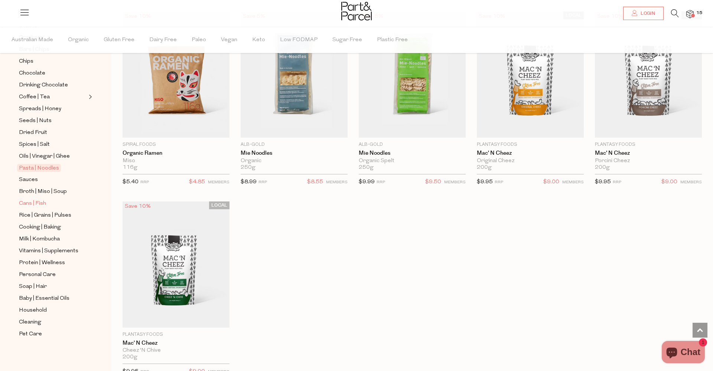
scroll to position [157, 0]
click at [33, 183] on span "Sauces" at bounding box center [28, 180] width 19 height 9
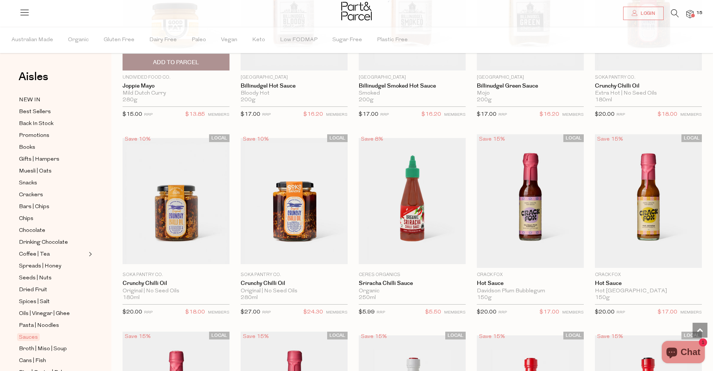
scroll to position [950, 0]
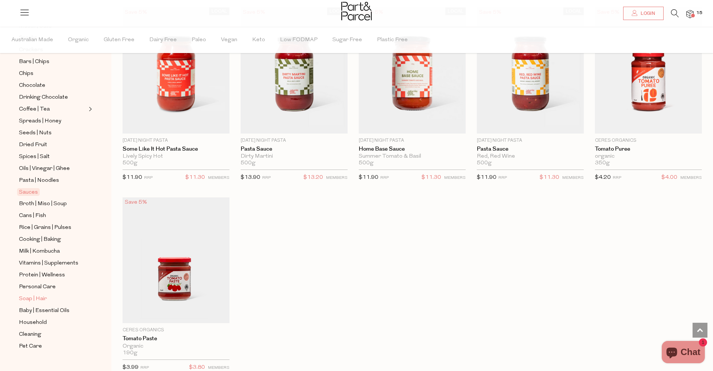
scroll to position [154, 0]
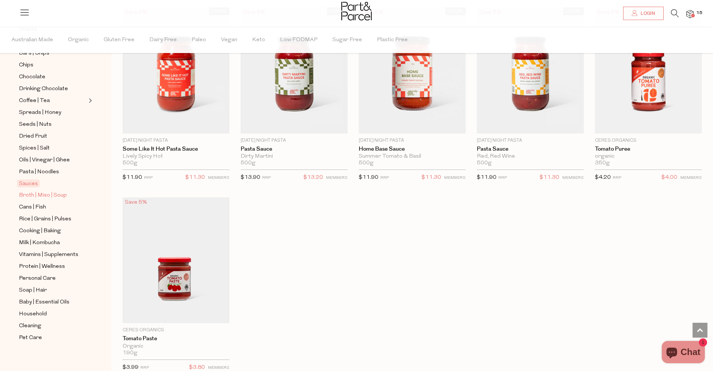
click at [39, 195] on span "Broth | Miso | Soup" at bounding box center [43, 195] width 48 height 9
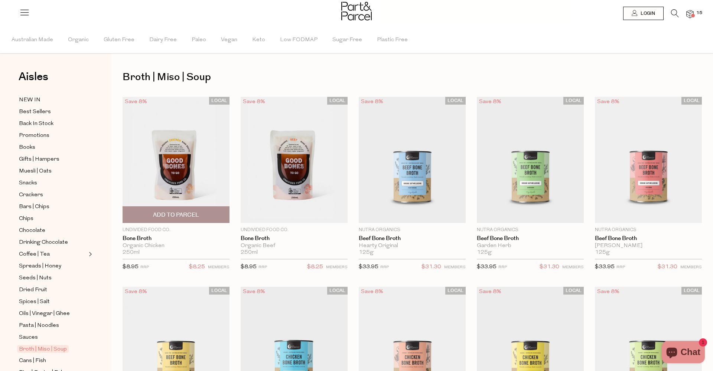
click at [187, 214] on span "Add To Parcel" at bounding box center [176, 215] width 46 height 8
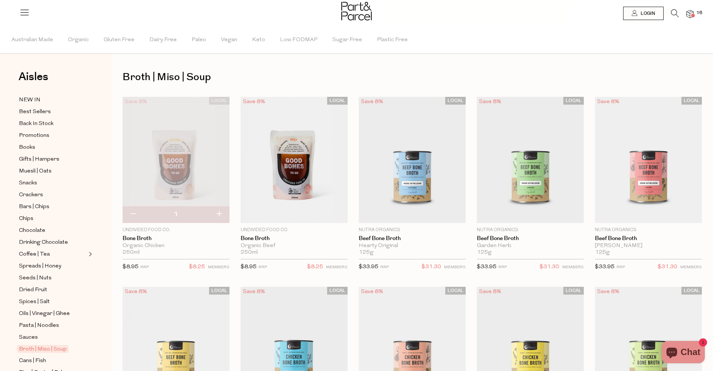
click at [219, 213] on button "button" at bounding box center [218, 214] width 21 height 16
type input "2"
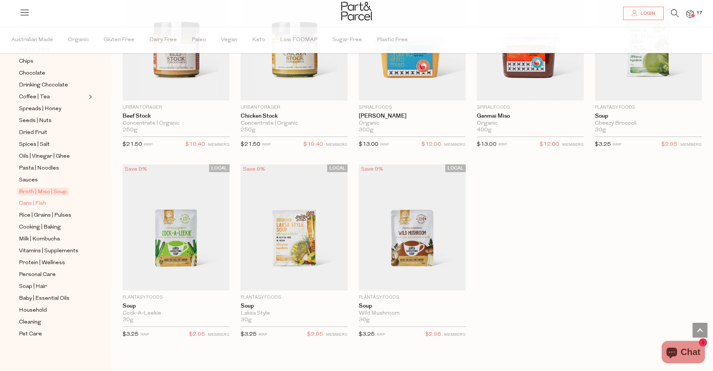
scroll to position [157, 0]
click at [35, 202] on span "Cans | Fish" at bounding box center [32, 203] width 27 height 9
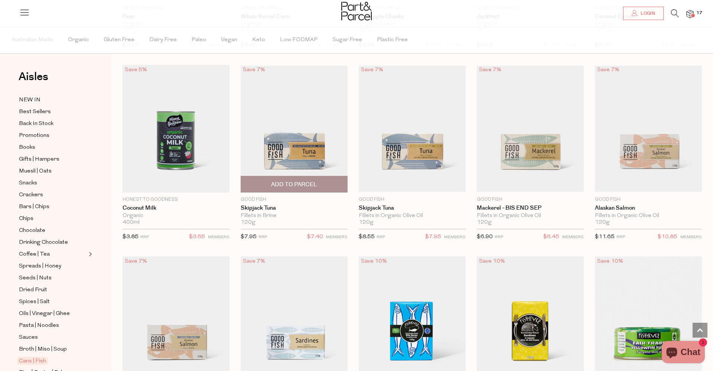
scroll to position [635, 0]
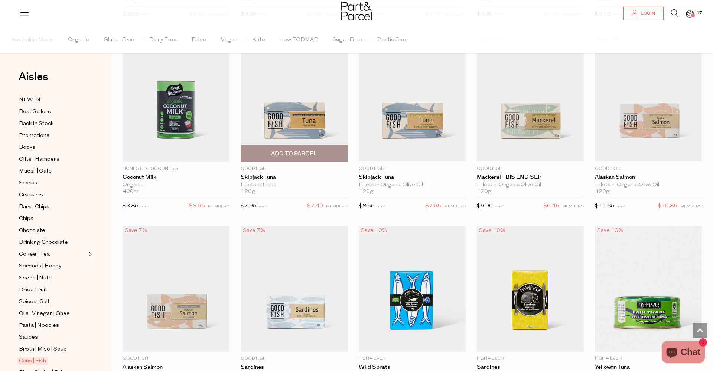
click at [307, 154] on span "Add To Parcel" at bounding box center [294, 154] width 46 height 8
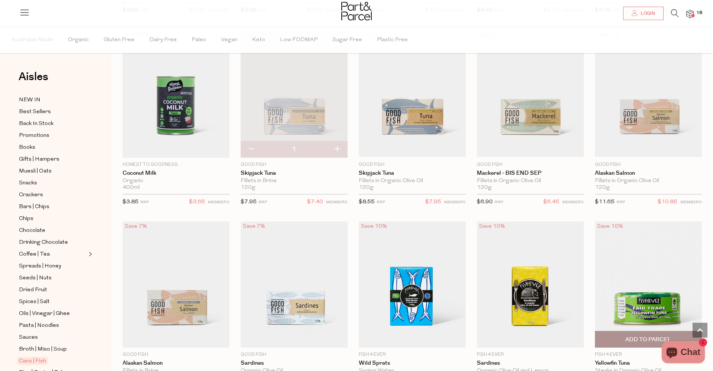
scroll to position [640, 0]
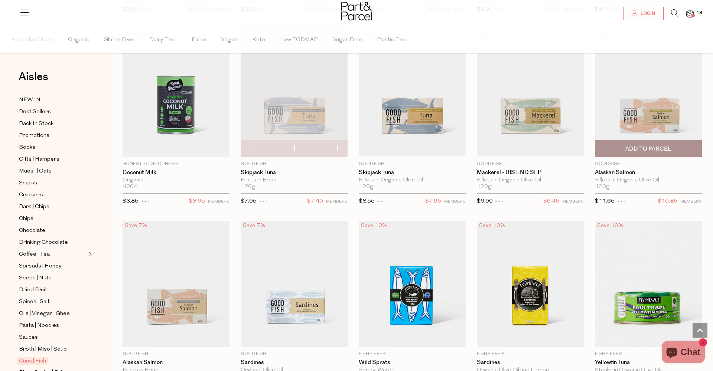
click at [647, 148] on span "Add To Parcel" at bounding box center [648, 149] width 46 height 8
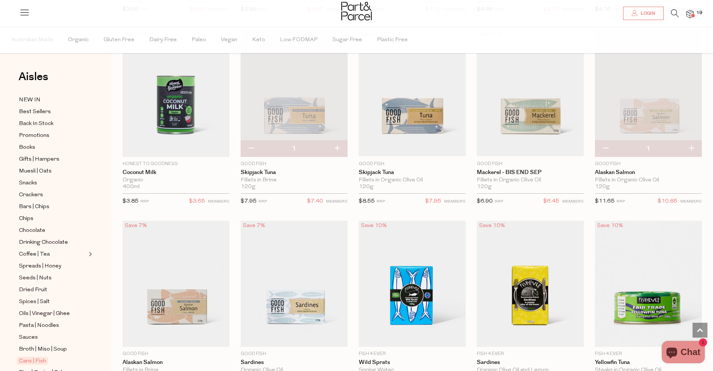
click at [692, 148] on button "button" at bounding box center [691, 149] width 21 height 16
type input "2"
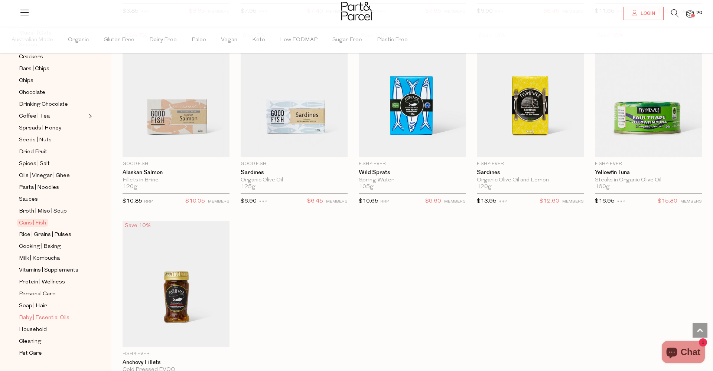
scroll to position [155, 0]
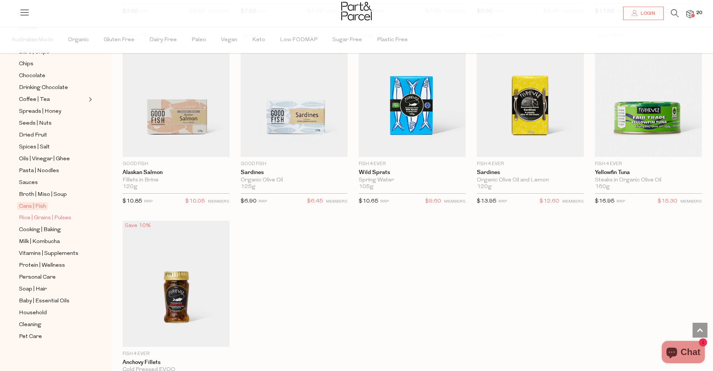
click at [44, 219] on span "Rice | Grains | Pulses" at bounding box center [45, 218] width 52 height 9
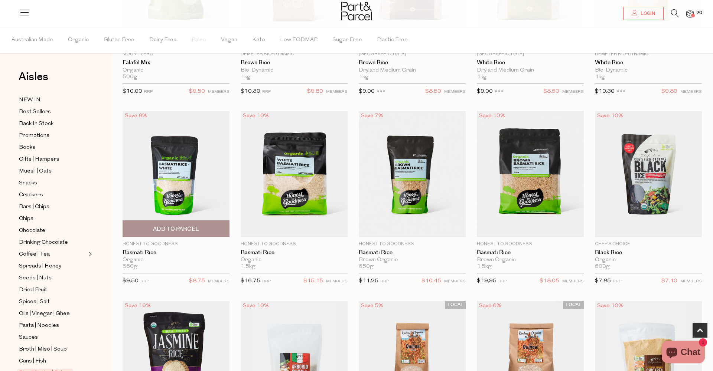
scroll to position [382, 0]
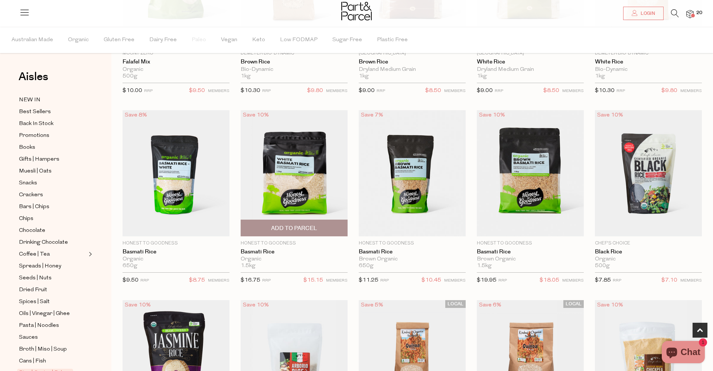
click at [283, 227] on span "Add To Parcel" at bounding box center [294, 229] width 46 height 8
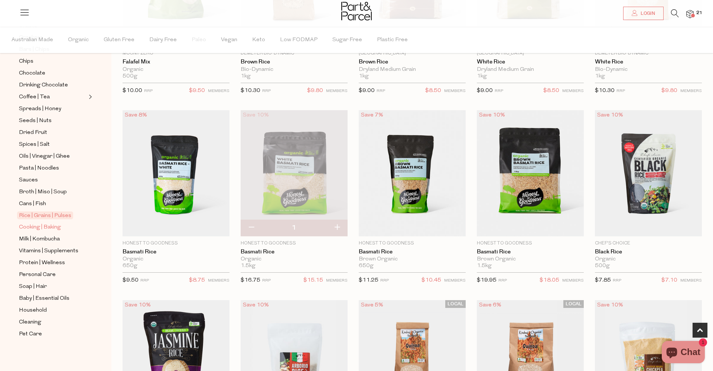
scroll to position [157, 0]
click at [51, 230] on span "Cooking | Baking" at bounding box center [40, 227] width 42 height 9
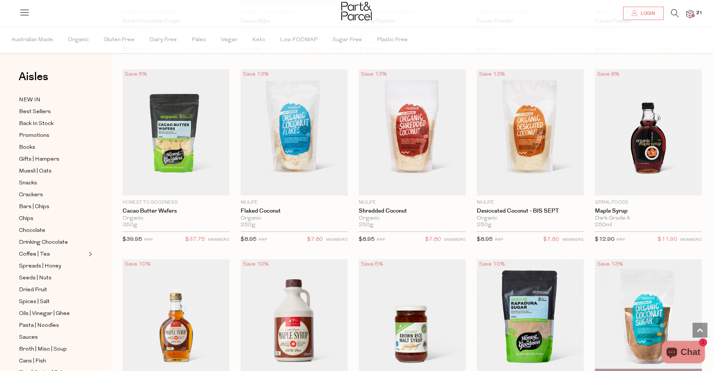
scroll to position [1171, 0]
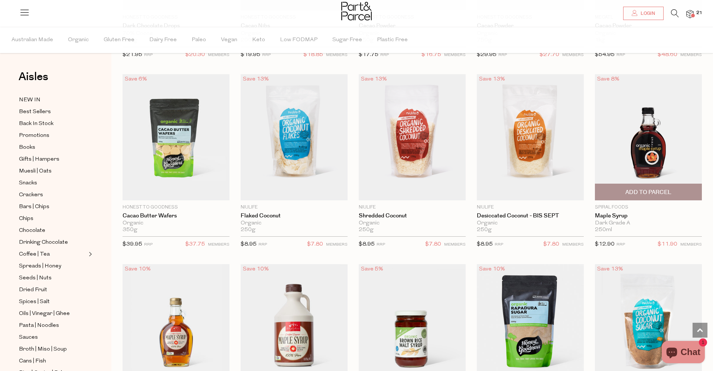
click at [645, 191] on span "Add To Parcel" at bounding box center [648, 193] width 46 height 8
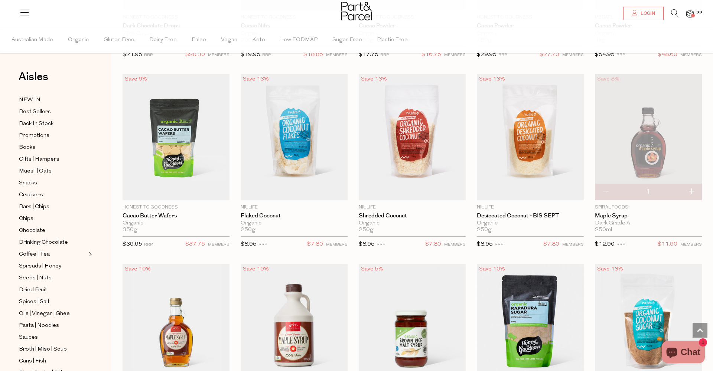
click at [691, 190] on button "button" at bounding box center [691, 192] width 21 height 16
type input "2"
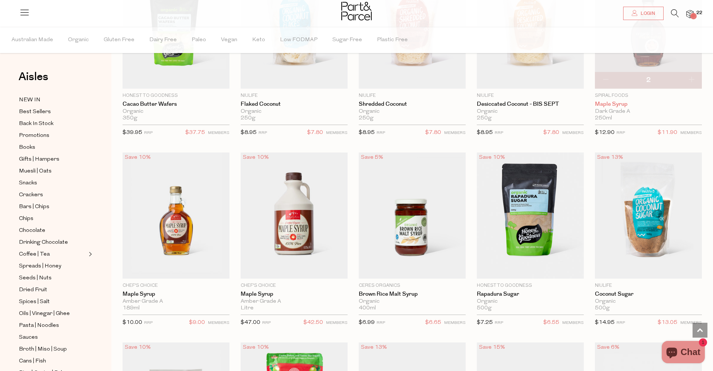
scroll to position [1335, 0]
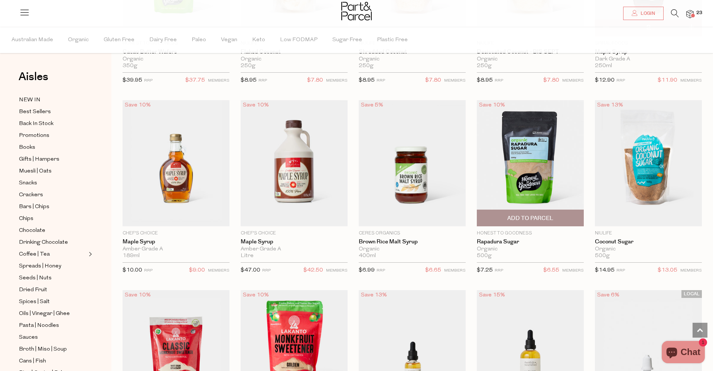
click at [539, 215] on span "Add To Parcel" at bounding box center [530, 219] width 46 height 8
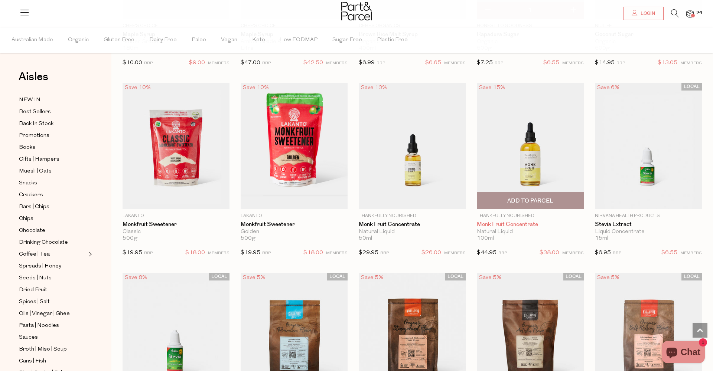
scroll to position [1543, 0]
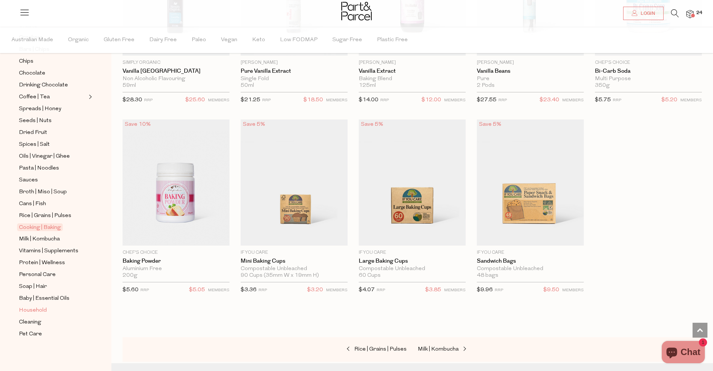
scroll to position [157, 0]
click at [38, 286] on span "Soap | Hair" at bounding box center [33, 287] width 28 height 9
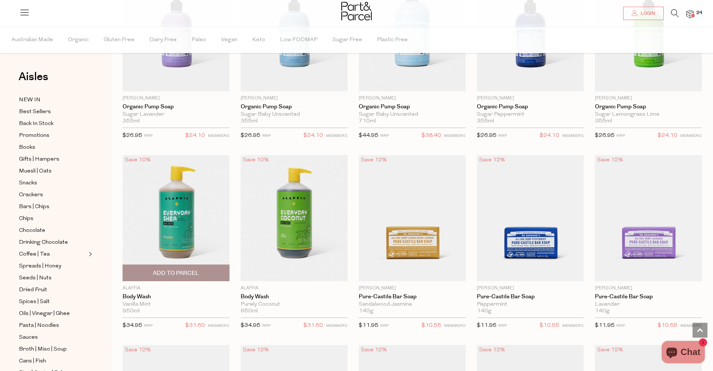
scroll to position [521, 0]
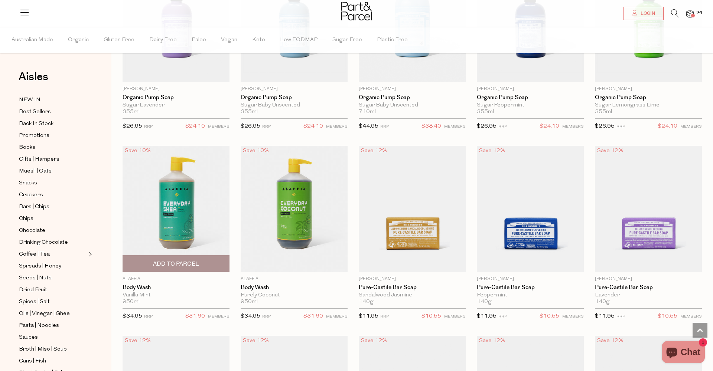
click at [182, 215] on img at bounding box center [176, 209] width 107 height 126
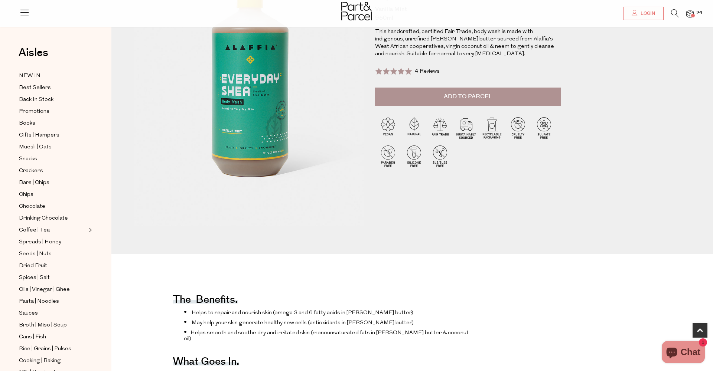
scroll to position [338, 0]
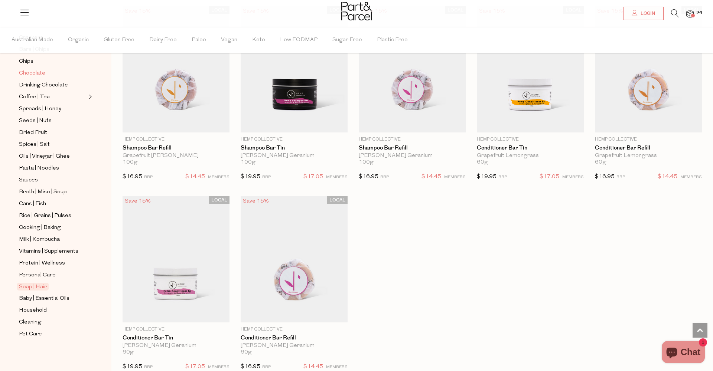
scroll to position [157, 0]
click at [692, 13] on img at bounding box center [689, 14] width 7 height 9
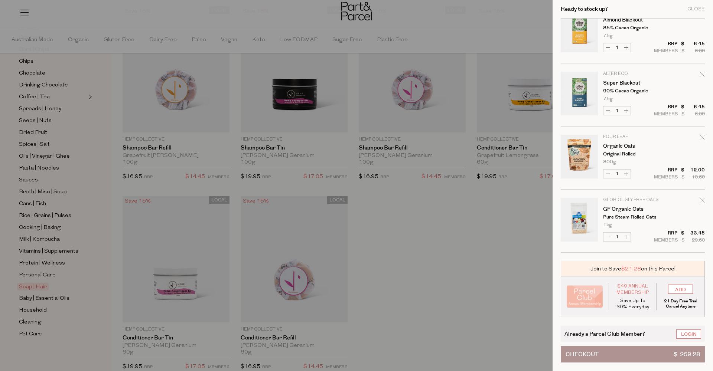
scroll to position [1028, 0]
click at [700, 199] on icon "Remove GF Organic Oats" at bounding box center [702, 200] width 5 height 5
type input "Add Membership"
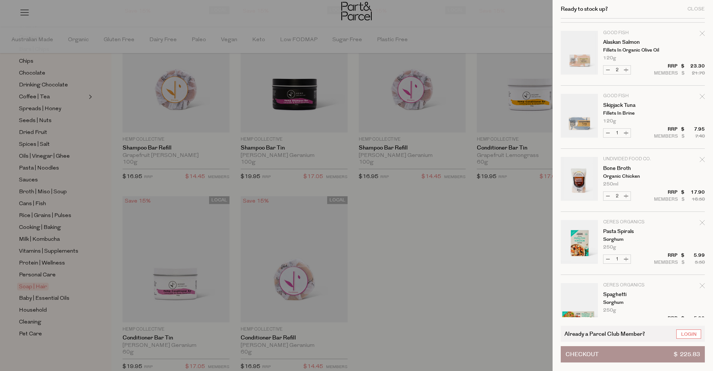
scroll to position [198, 0]
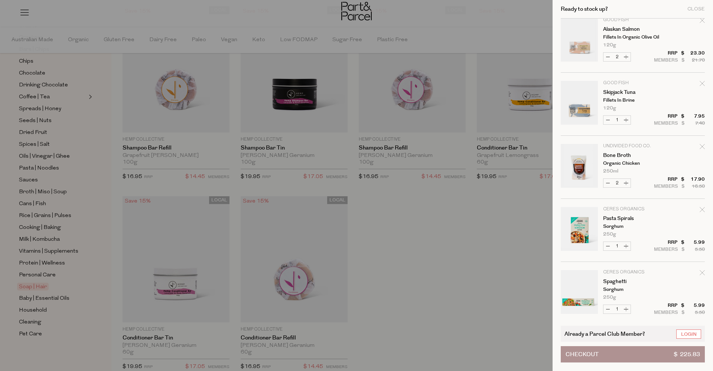
click at [111, 13] on div at bounding box center [356, 185] width 713 height 371
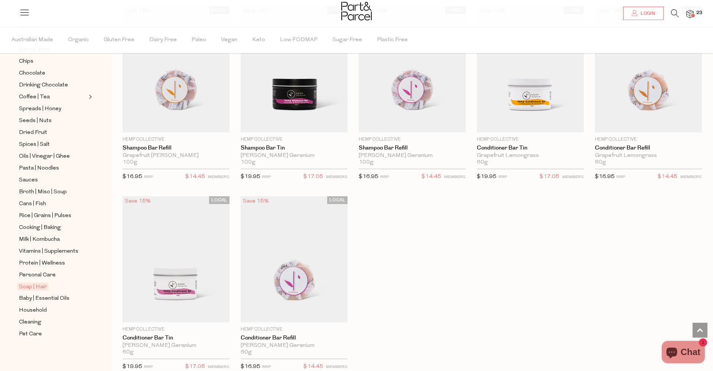
click at [26, 10] on icon at bounding box center [24, 12] width 10 height 10
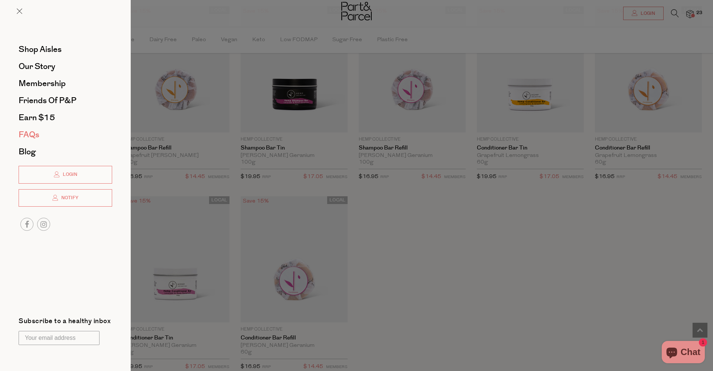
click at [43, 136] on link "FAQs" at bounding box center [66, 135] width 94 height 8
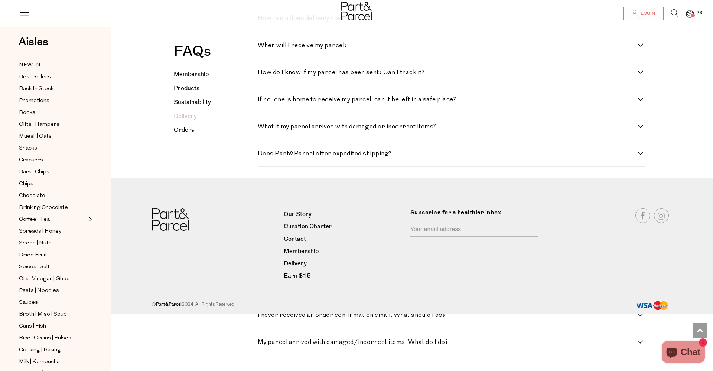
scroll to position [862, 0]
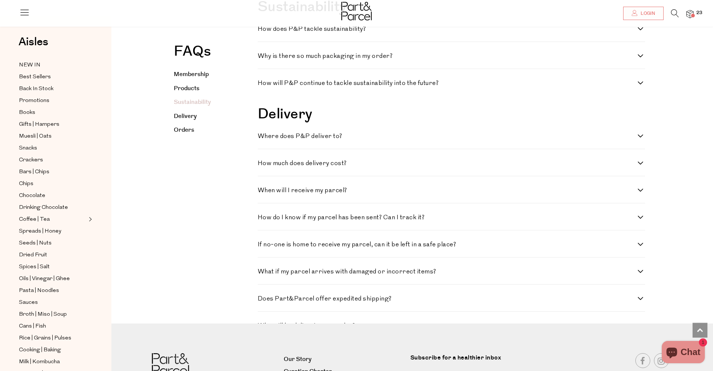
click at [286, 166] on h4 "How much does delivery cost?" at bounding box center [448, 163] width 380 height 6
click at [263, 165] on cost\? "How much does delivery cost?" at bounding box center [260, 162] width 5 height 5
checkbox cost\? "true"
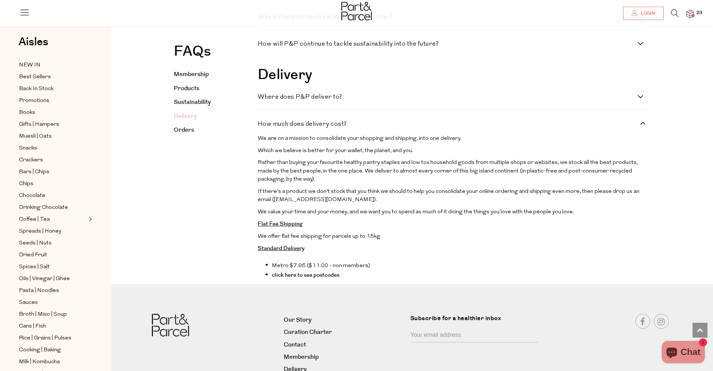
click at [286, 180] on p "Rather than buying your favourite healthy pantry staples and low tox household …" at bounding box center [451, 171] width 387 height 25
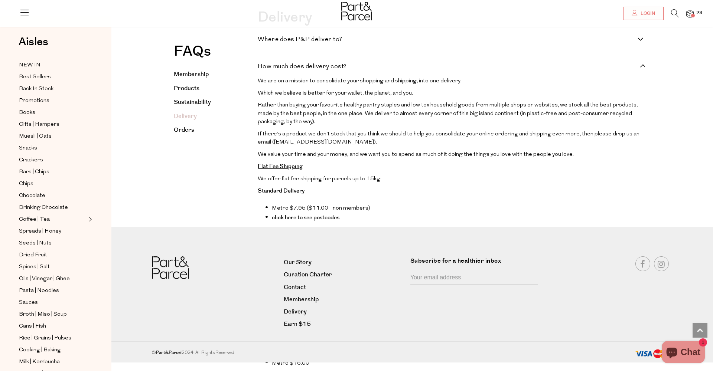
scroll to position [959, 0]
click at [331, 215] on link "click here to see postcodes" at bounding box center [306, 218] width 68 height 8
click at [693, 15] on span at bounding box center [693, 16] width 4 height 4
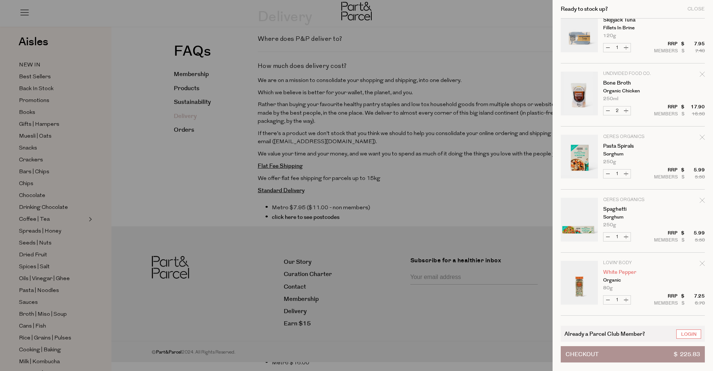
scroll to position [248, 0]
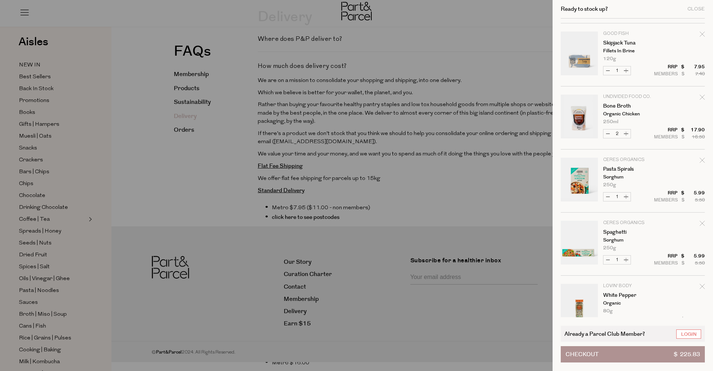
click at [608, 134] on button "Decrease Bone Broth" at bounding box center [608, 134] width 9 height 9
type input "1"
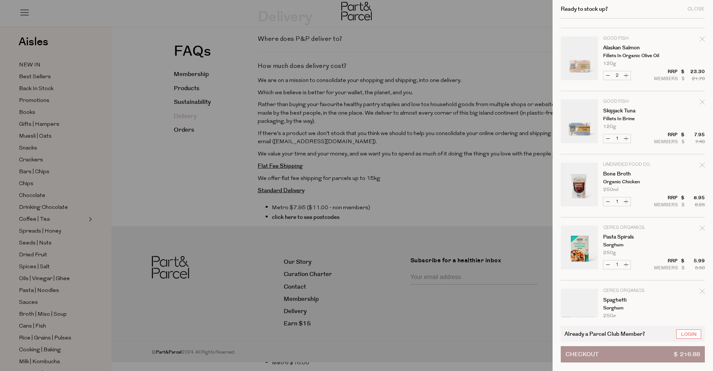
scroll to position [181, 0]
click at [628, 202] on button "Increase Bone Broth" at bounding box center [626, 200] width 9 height 9
type input "2"
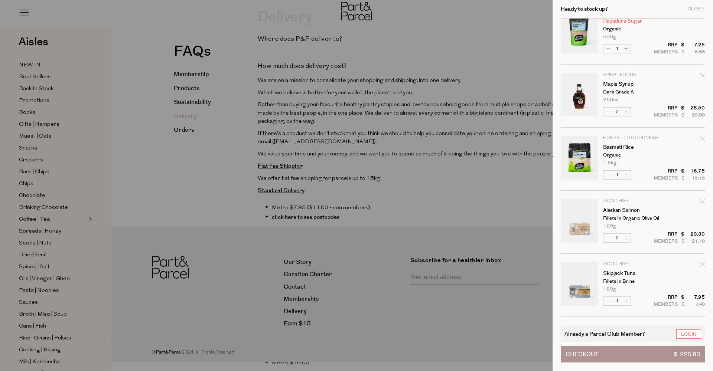
scroll to position [0, 0]
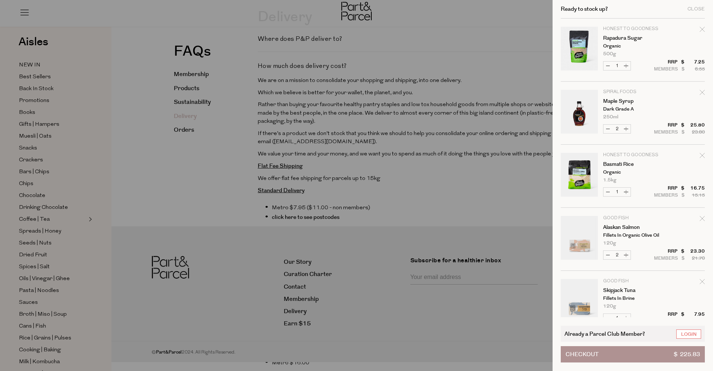
click at [609, 128] on button "Decrease Maple Syrup" at bounding box center [608, 129] width 9 height 9
type input "1"
click at [628, 131] on button "Increase Maple Syrup" at bounding box center [626, 129] width 9 height 9
type input "2"
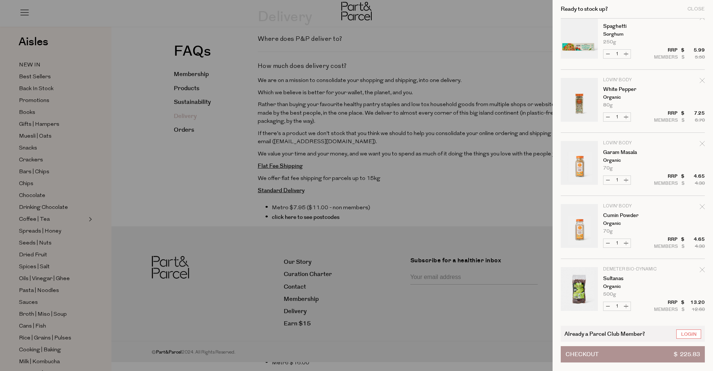
scroll to position [501, 0]
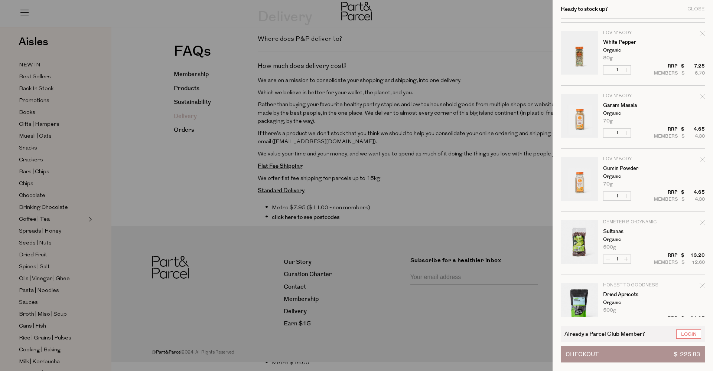
click at [687, 11] on div "Ready to stock up? Close" at bounding box center [633, 9] width 144 height 19
click at [691, 9] on div "Close" at bounding box center [695, 9] width 17 height 5
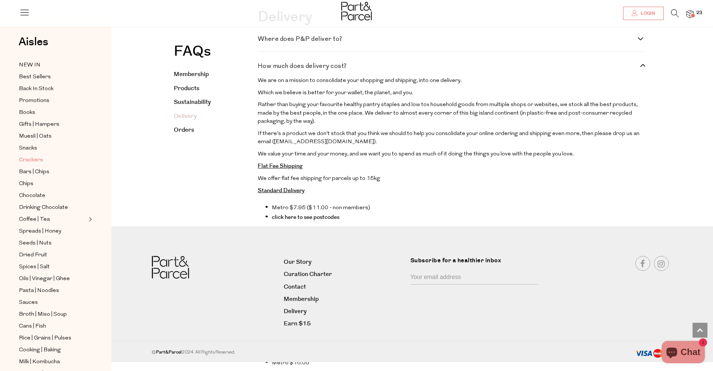
click at [33, 160] on span "Crackers" at bounding box center [31, 160] width 24 height 9
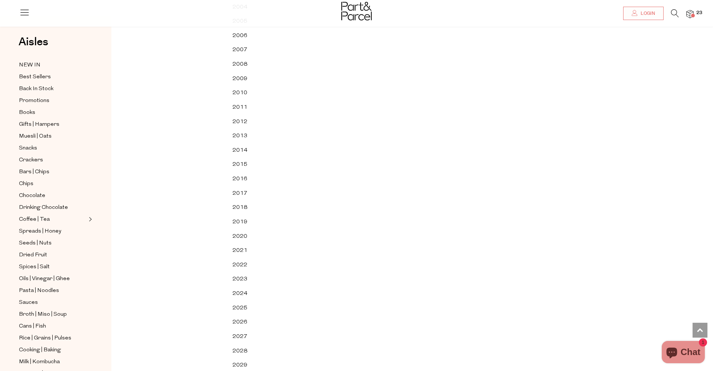
scroll to position [14394, 0]
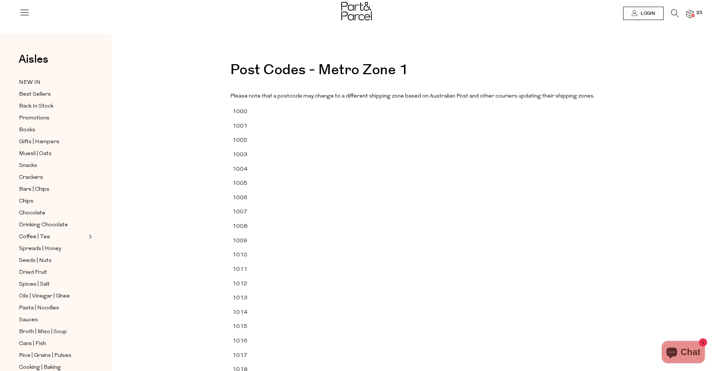
scroll to position [0, 0]
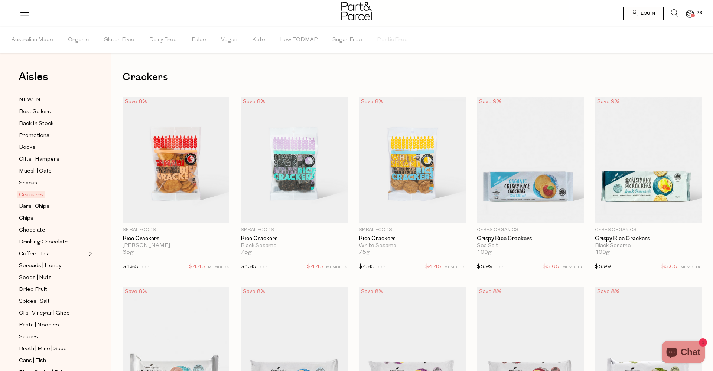
click at [676, 10] on icon at bounding box center [675, 13] width 8 height 8
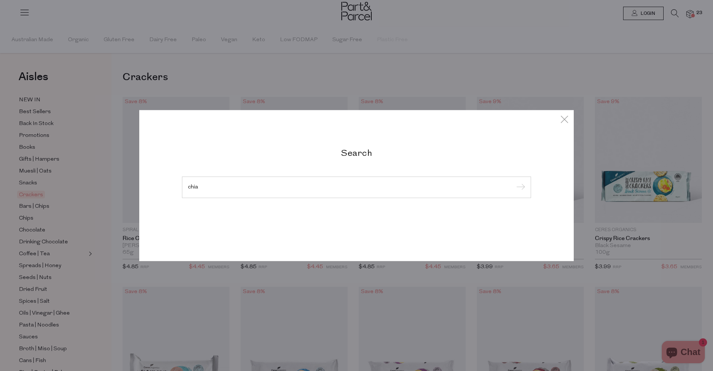
type input "chia"
click at [520, 188] on input "submit" at bounding box center [519, 187] width 11 height 11
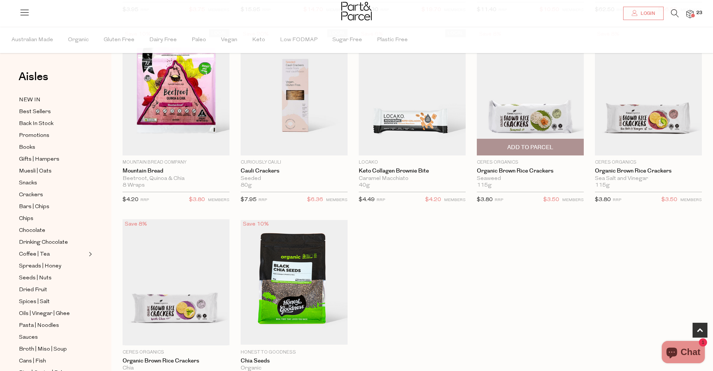
scroll to position [312, 0]
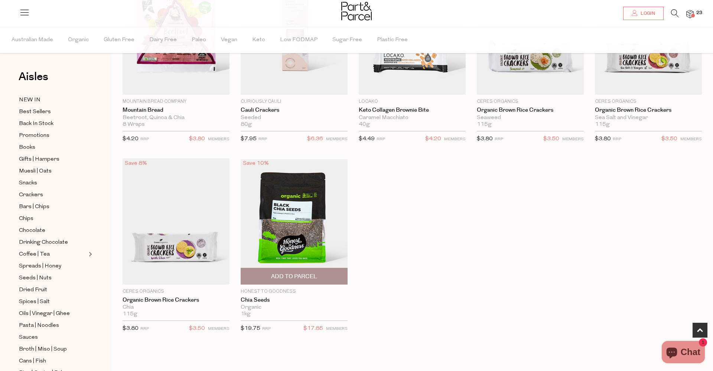
click at [299, 274] on span "Add To Parcel" at bounding box center [294, 277] width 46 height 8
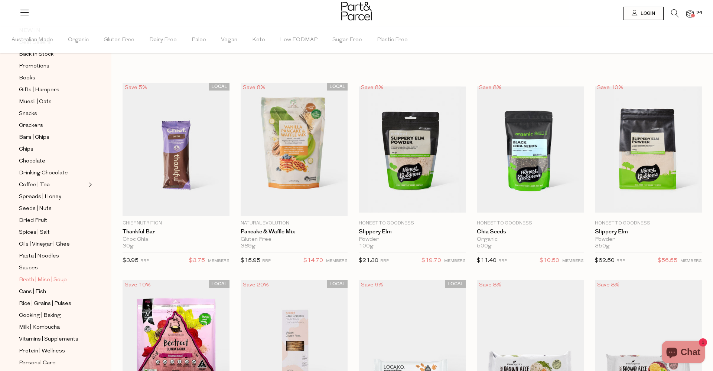
scroll to position [71, 0]
click at [30, 183] on span "Coffee | Tea" at bounding box center [34, 184] width 31 height 9
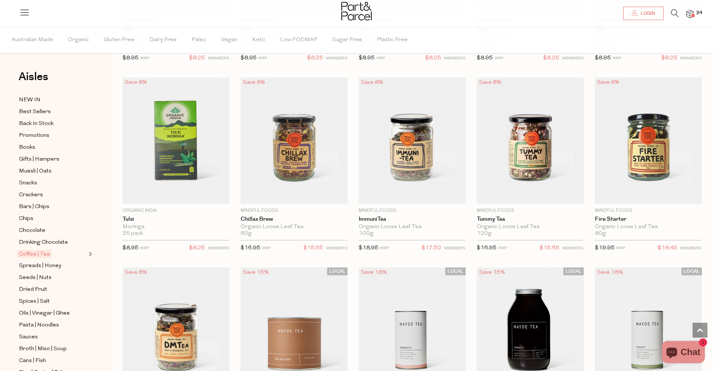
scroll to position [1168, 0]
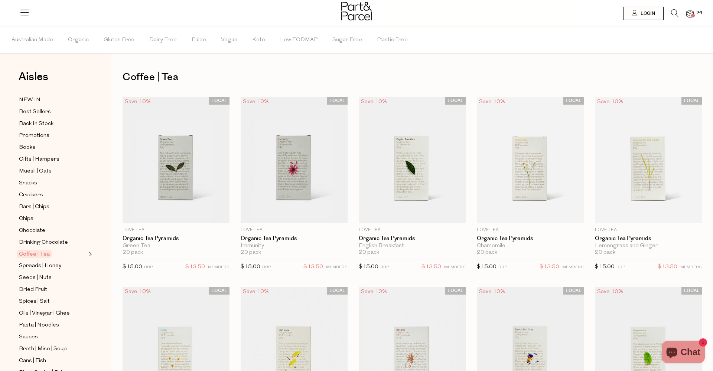
scroll to position [3, 0]
click at [28, 313] on span "Oils | Vinegar | Ghee" at bounding box center [44, 310] width 51 height 9
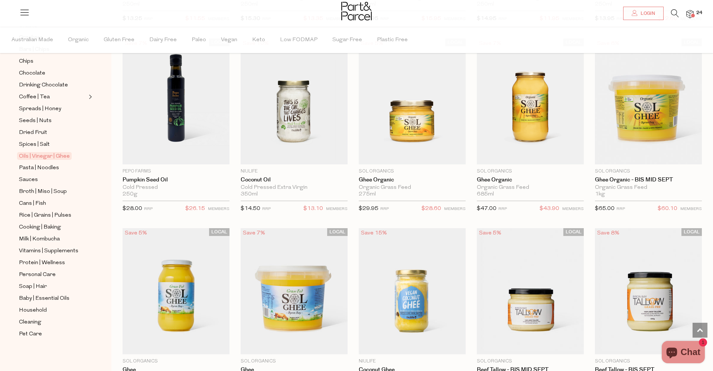
scroll to position [157, 0]
click at [40, 109] on span "Spreads | Honey" at bounding box center [40, 109] width 42 height 9
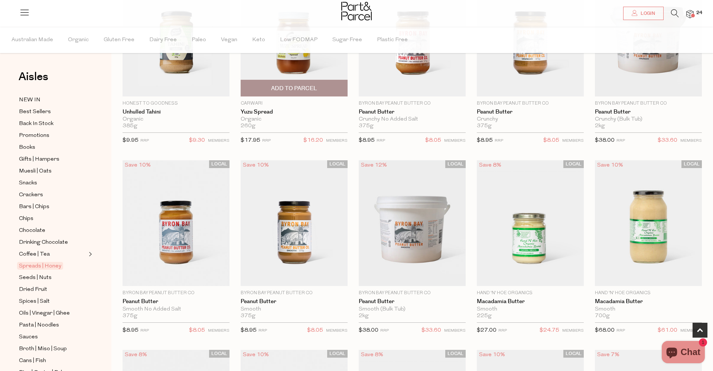
scroll to position [321, 0]
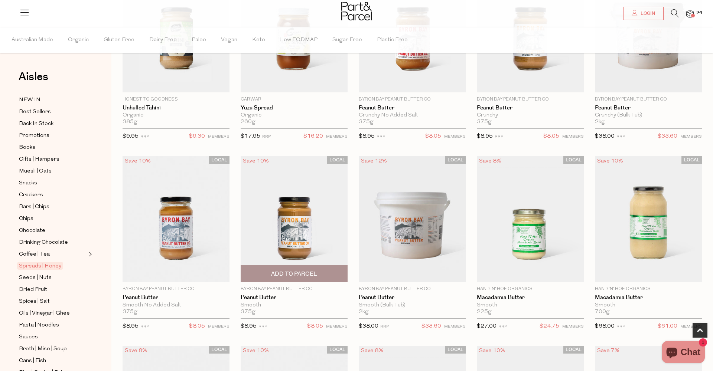
click at [301, 273] on span "Add To Parcel" at bounding box center [294, 274] width 46 height 8
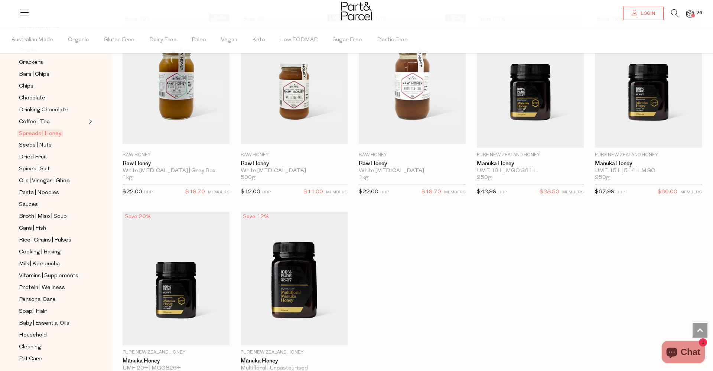
scroll to position [134, 0]
click at [42, 275] on span "Vitamins | Supplements" at bounding box center [48, 275] width 59 height 9
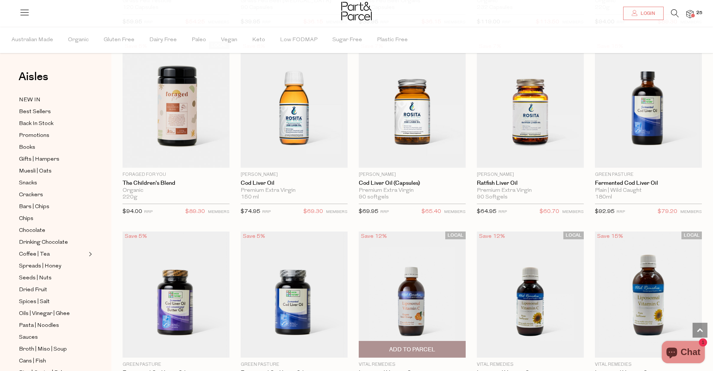
scroll to position [1588, 0]
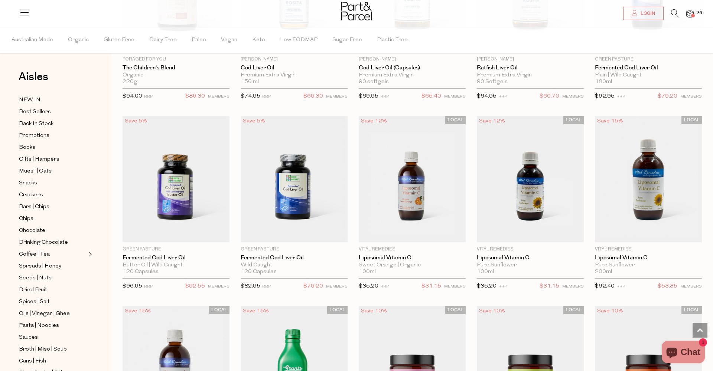
scroll to position [1693, 0]
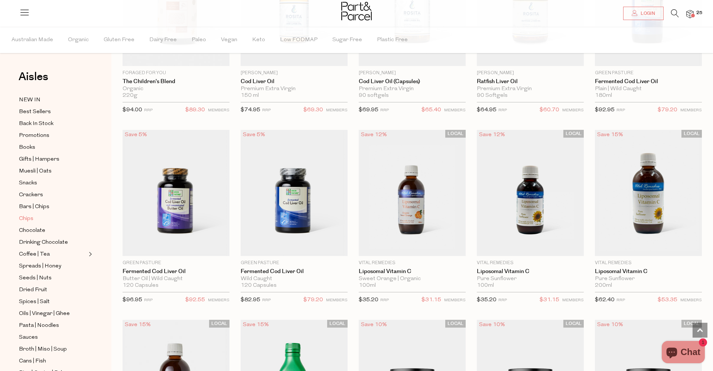
click at [22, 221] on span "Chips" at bounding box center [26, 219] width 14 height 9
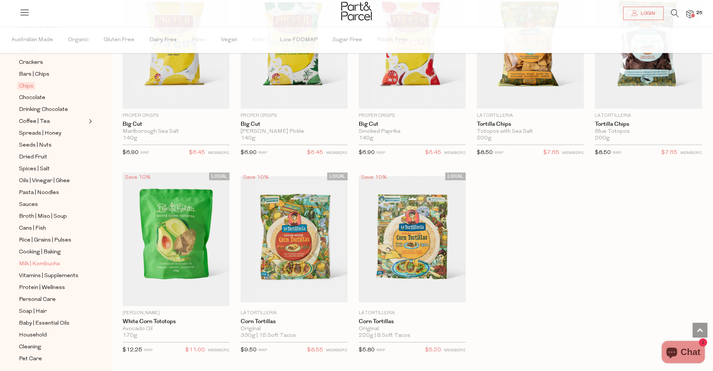
scroll to position [135, 0]
click at [25, 202] on span "Sauces" at bounding box center [28, 202] width 19 height 9
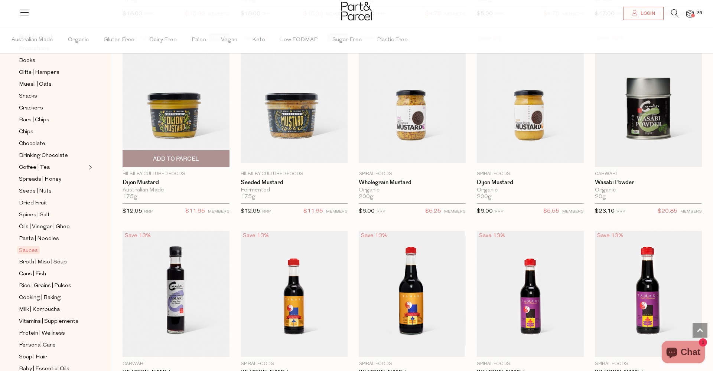
scroll to position [1600, 0]
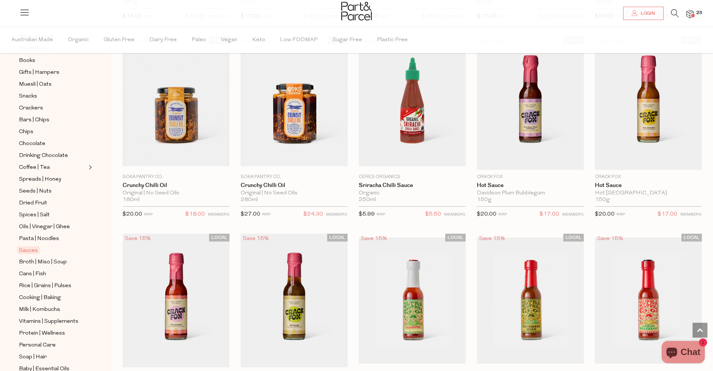
scroll to position [1003, 0]
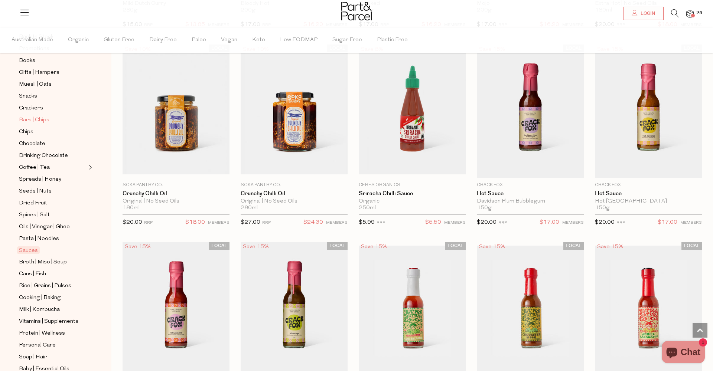
click at [44, 121] on span "Bars | Chips" at bounding box center [34, 120] width 30 height 9
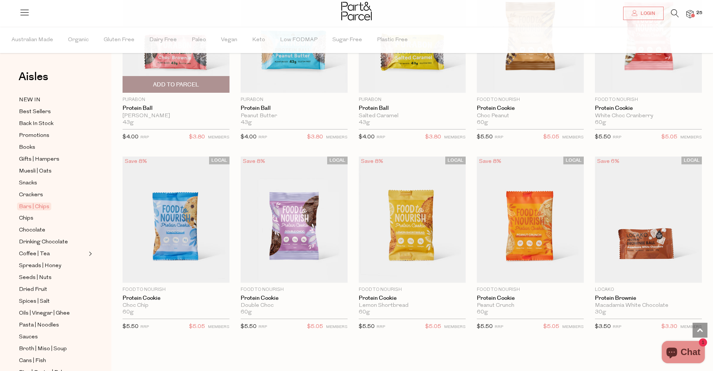
scroll to position [1689, 0]
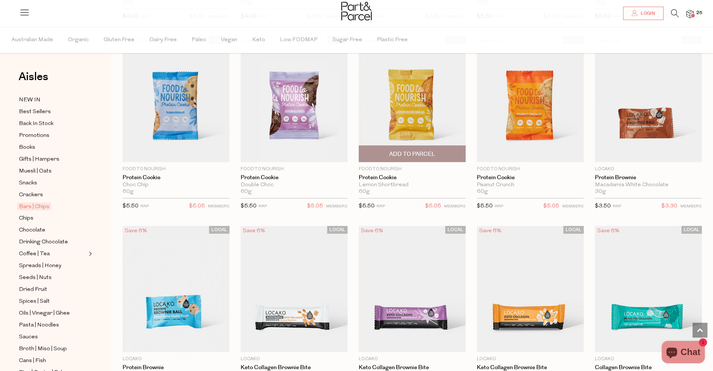
scroll to position [1795, 0]
click at [48, 112] on span "Best Sellers" at bounding box center [35, 112] width 32 height 9
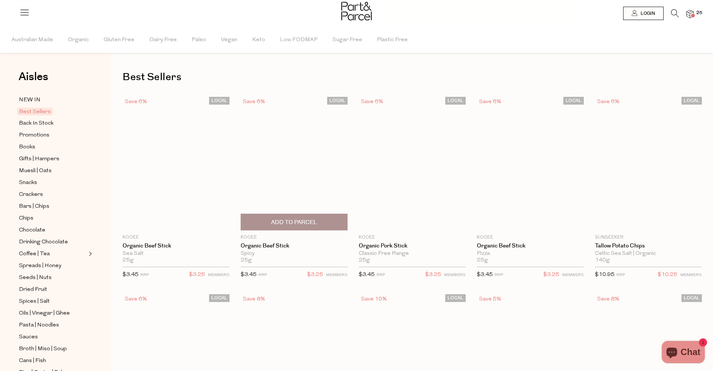
type input "2"
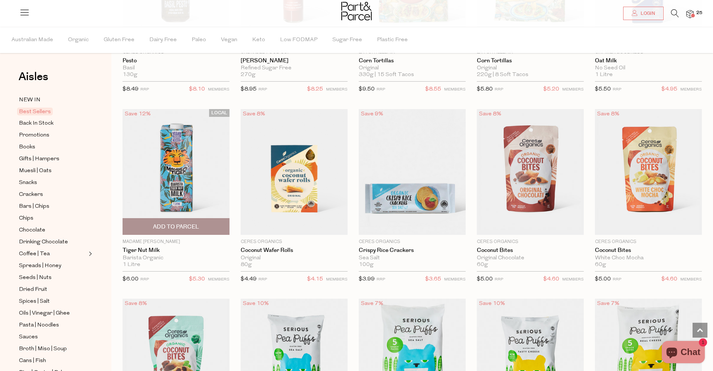
scroll to position [1155, 0]
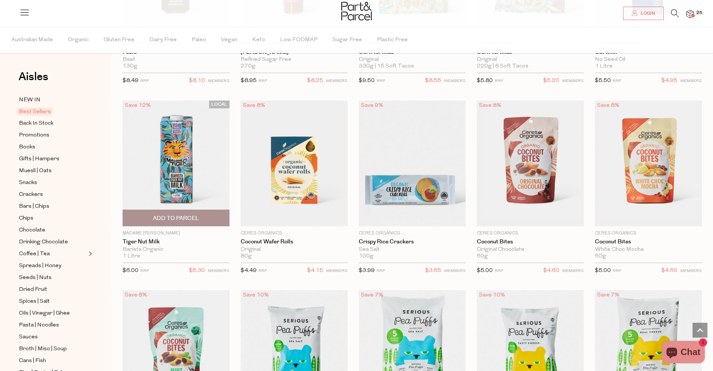
click at [190, 216] on span "Add To Parcel" at bounding box center [176, 219] width 46 height 8
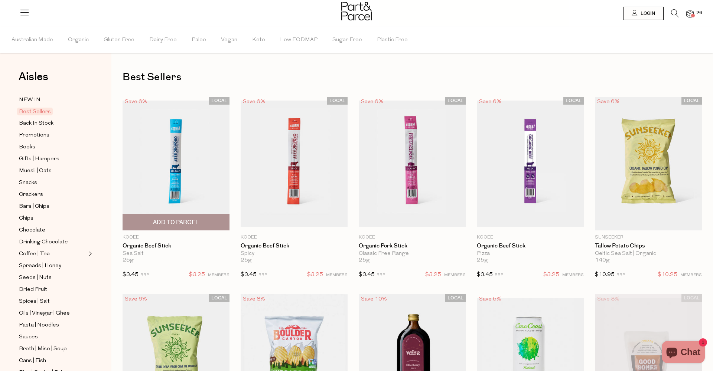
scroll to position [0, 0]
click at [694, 13] on div at bounding box center [356, 12] width 713 height 24
click at [690, 14] on img at bounding box center [689, 14] width 7 height 9
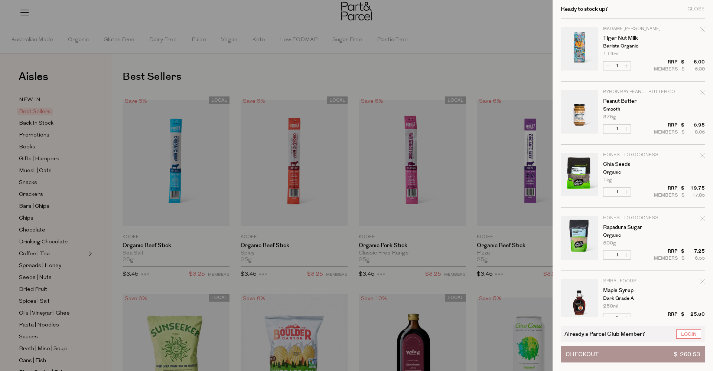
scroll to position [0, 0]
click at [43, 186] on div at bounding box center [356, 185] width 713 height 371
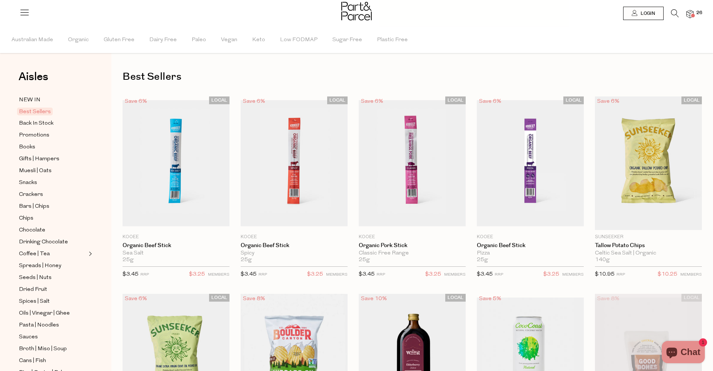
click at [263, 51] on li "Keto" at bounding box center [266, 40] width 28 height 26
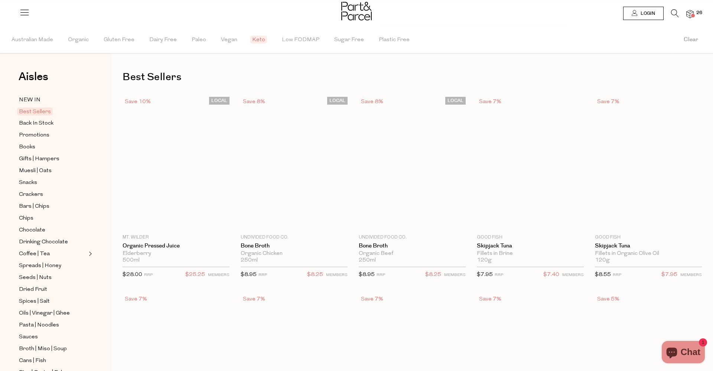
type input "2"
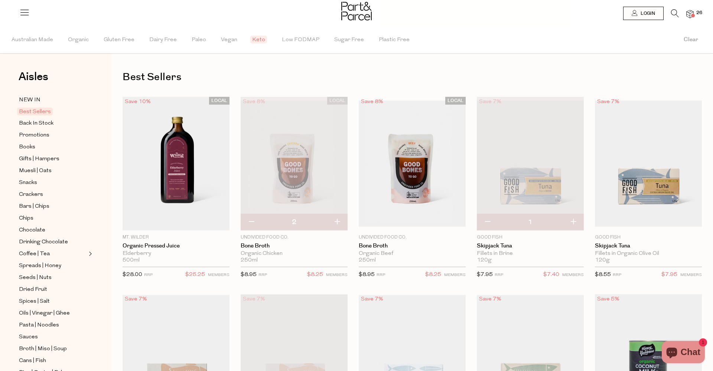
click at [672, 13] on icon at bounding box center [675, 13] width 8 height 8
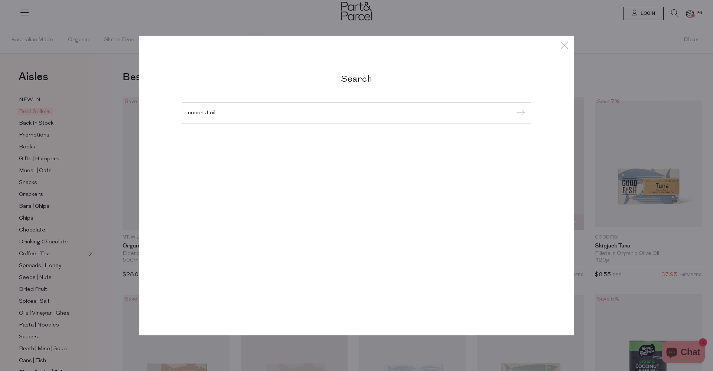
type input "coconut oil"
click at [520, 114] on input "submit" at bounding box center [519, 113] width 11 height 11
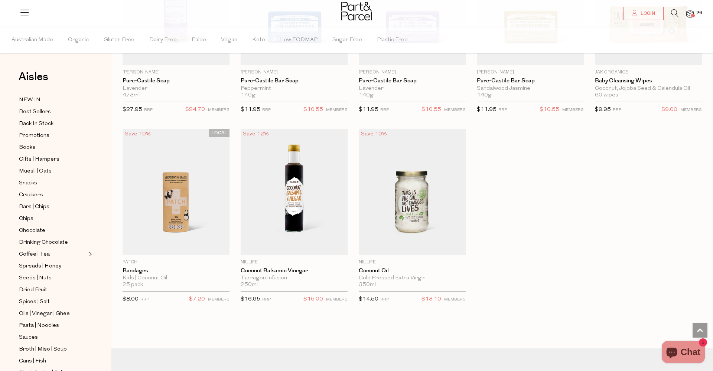
scroll to position [1519, 0]
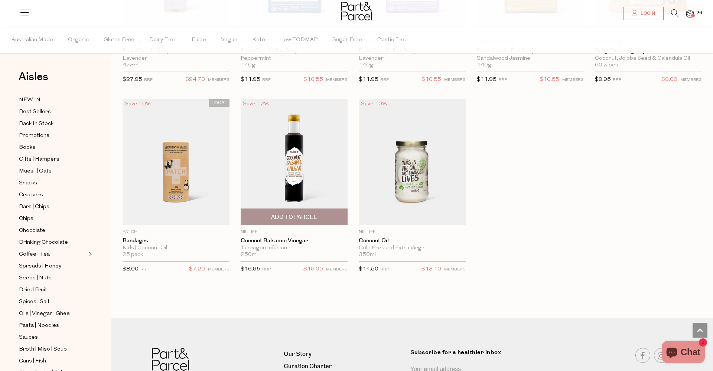
click at [314, 215] on span "Add To Parcel" at bounding box center [294, 218] width 46 height 8
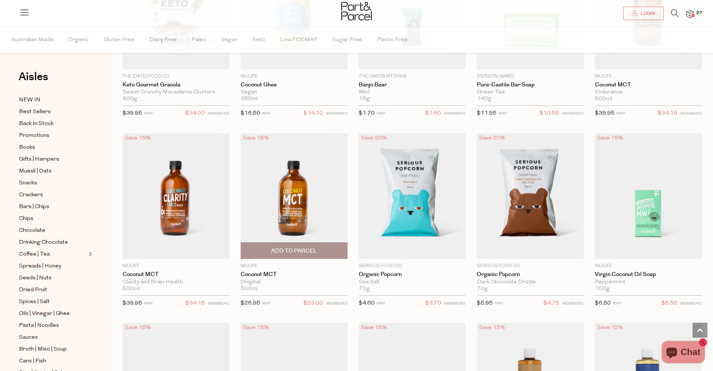
scroll to position [817, 0]
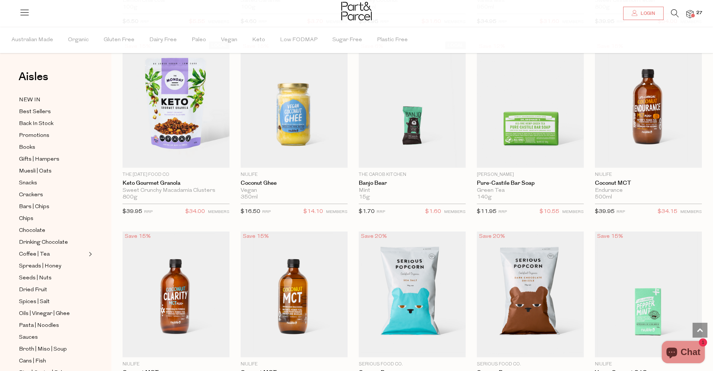
drag, startPoint x: 673, startPoint y: 13, endPoint x: 675, endPoint y: 20, distance: 7.3
click at [673, 13] on icon at bounding box center [675, 13] width 8 height 8
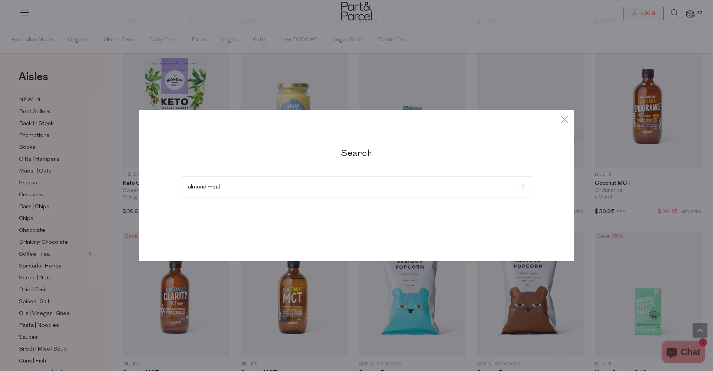
type input "almond meal"
click at [520, 188] on input "submit" at bounding box center [519, 187] width 11 height 11
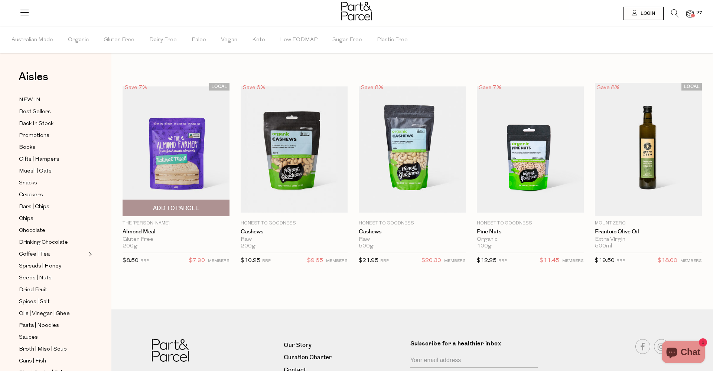
click at [180, 208] on span "Add To Parcel" at bounding box center [176, 209] width 46 height 8
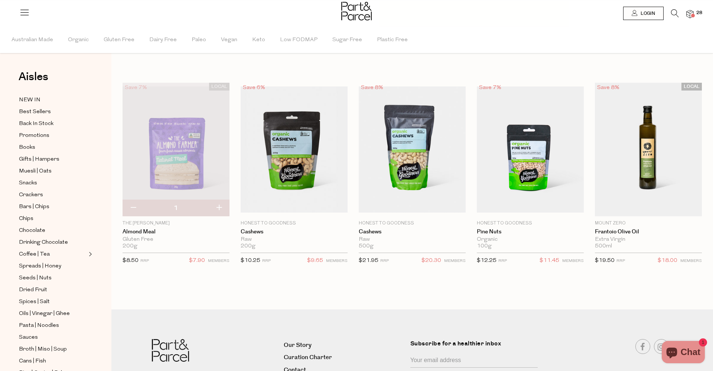
click at [673, 12] on icon at bounding box center [675, 13] width 8 height 8
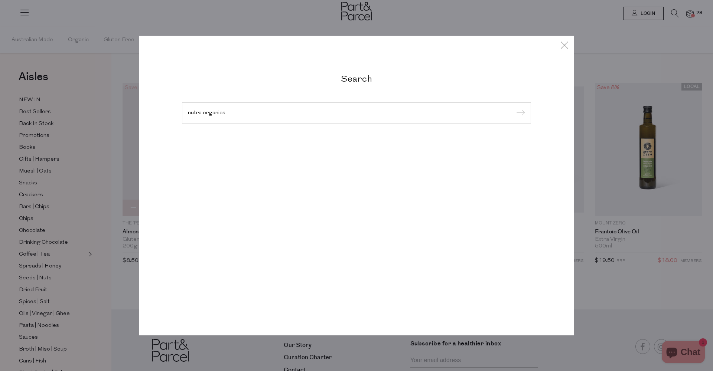
type input "nutra organics"
click at [520, 114] on input "submit" at bounding box center [519, 113] width 11 height 11
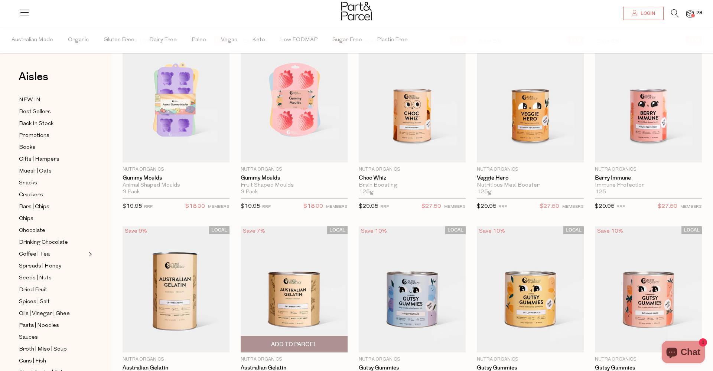
scroll to position [43, 0]
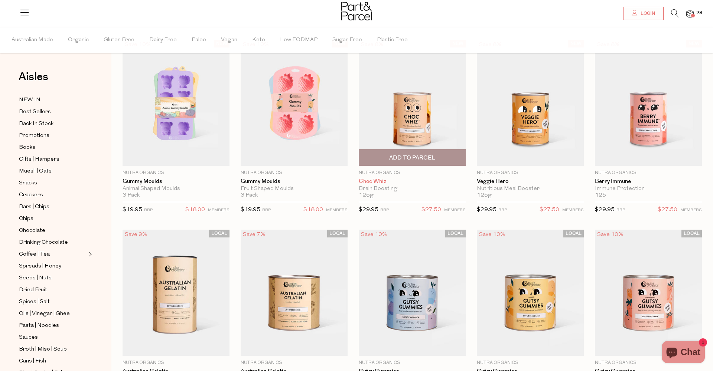
click at [383, 182] on link "Choc Whiz" at bounding box center [412, 181] width 107 height 7
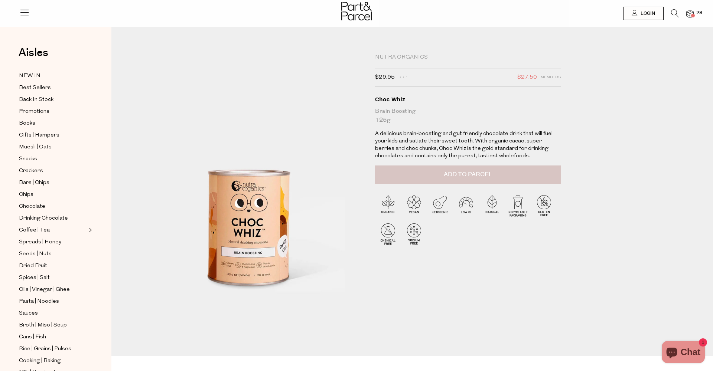
click at [449, 176] on span "Add to Parcel" at bounding box center [468, 174] width 49 height 9
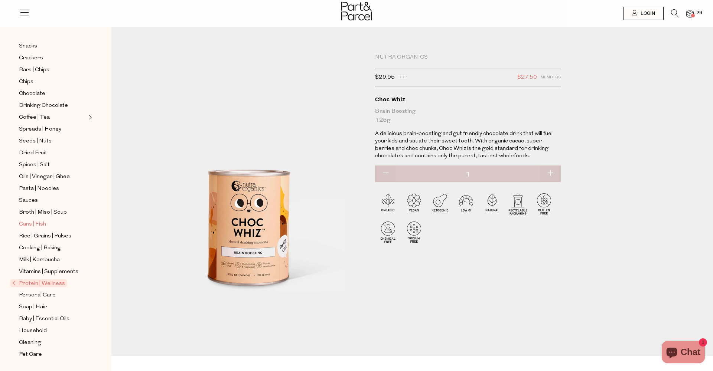
scroll to position [113, 0]
click at [47, 271] on span "Vitamins | Supplements" at bounding box center [48, 272] width 59 height 9
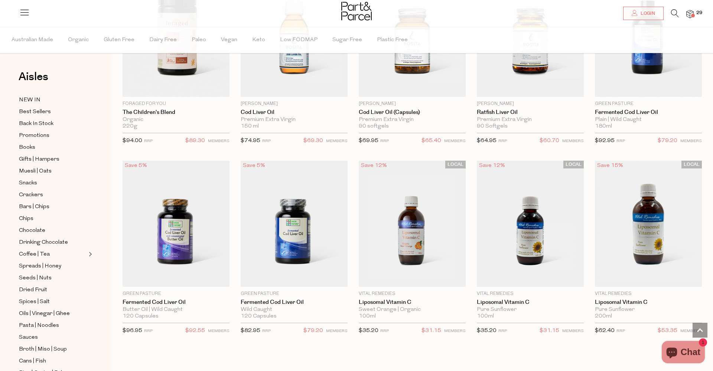
scroll to position [1711, 0]
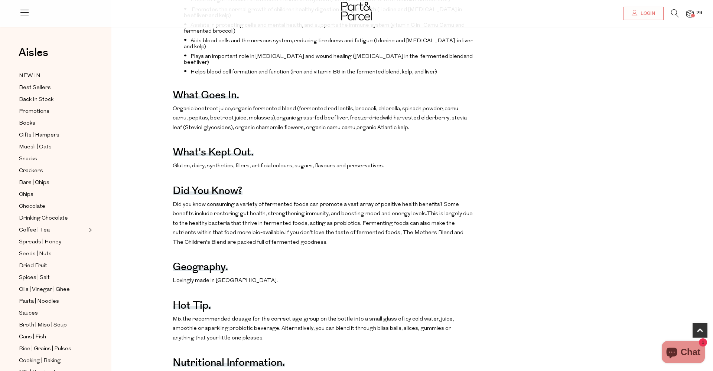
scroll to position [416, 0]
